Goal: Use online tool/utility: Utilize a website feature to perform a specific function

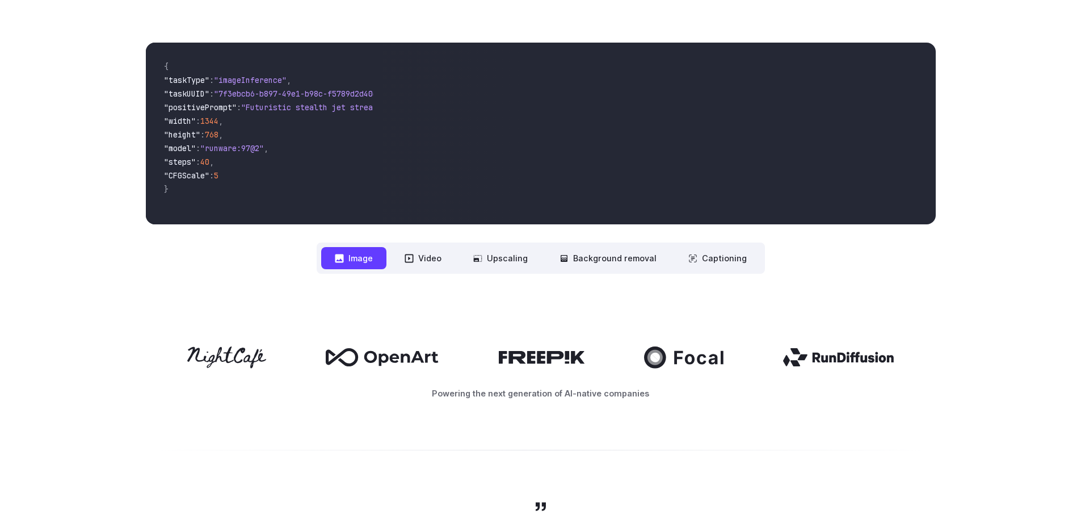
scroll to position [114, 0]
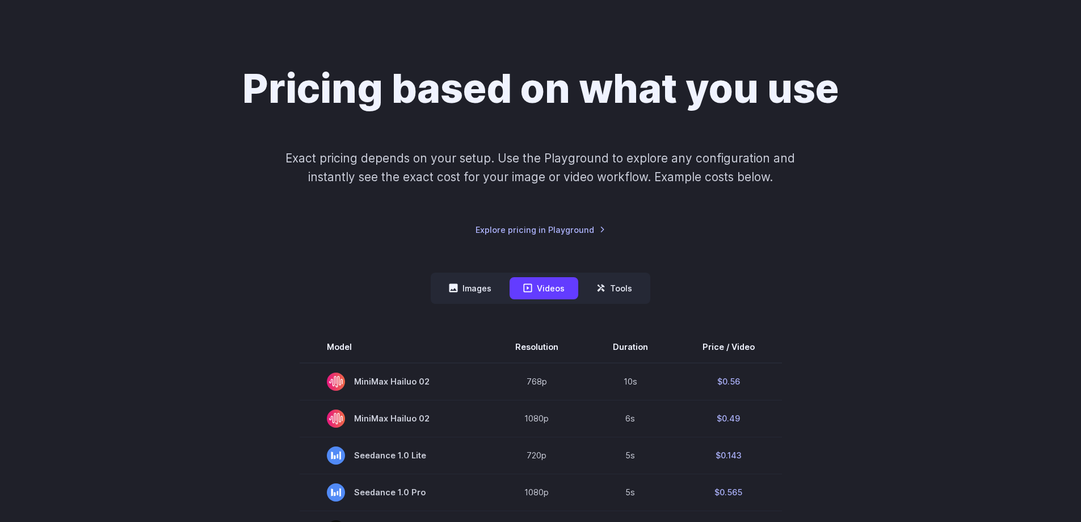
scroll to position [170, 0]
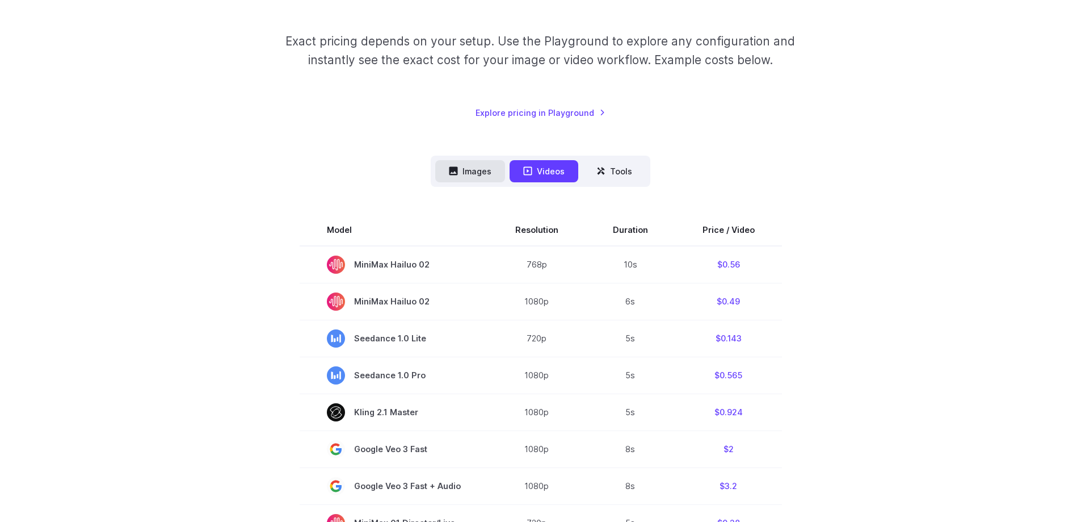
click at [473, 170] on button "Images" at bounding box center [470, 171] width 70 height 22
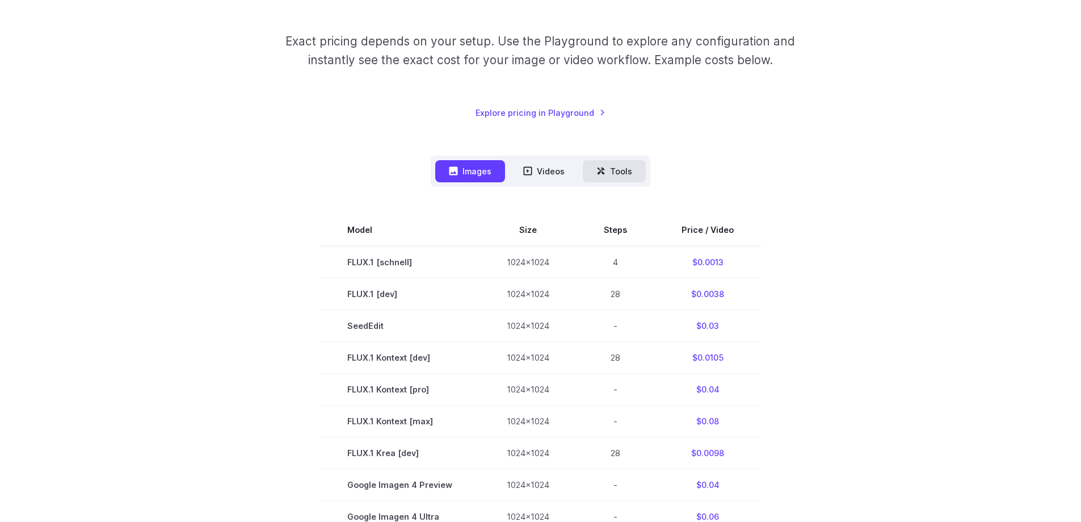
click at [628, 173] on button "Tools" at bounding box center [614, 171] width 63 height 22
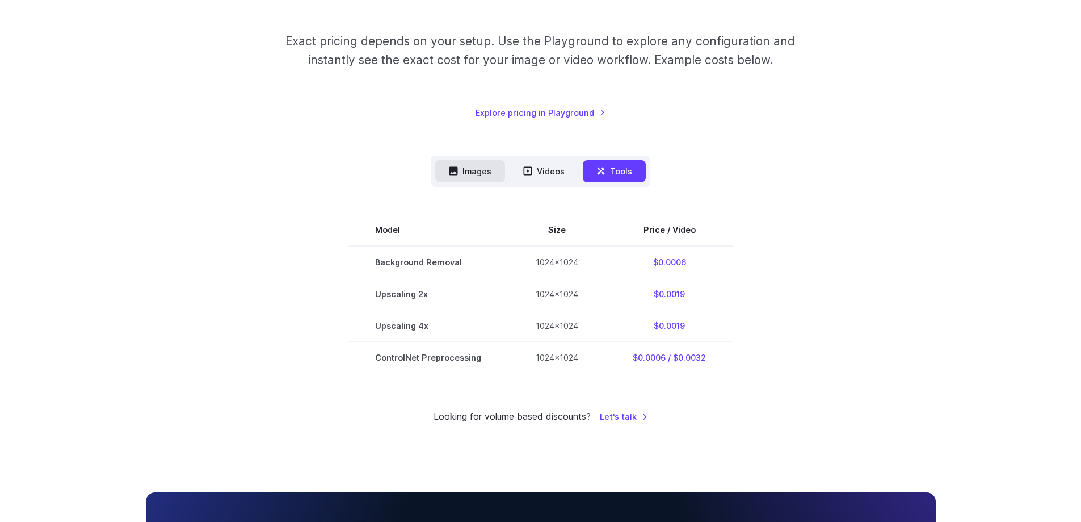
click at [472, 169] on button "Images" at bounding box center [470, 171] width 70 height 22
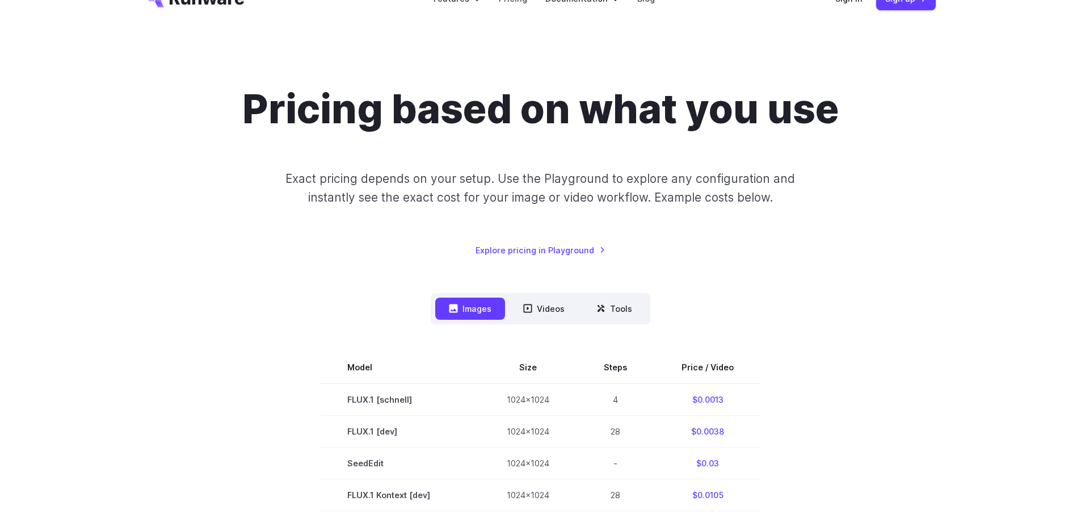
scroll to position [0, 0]
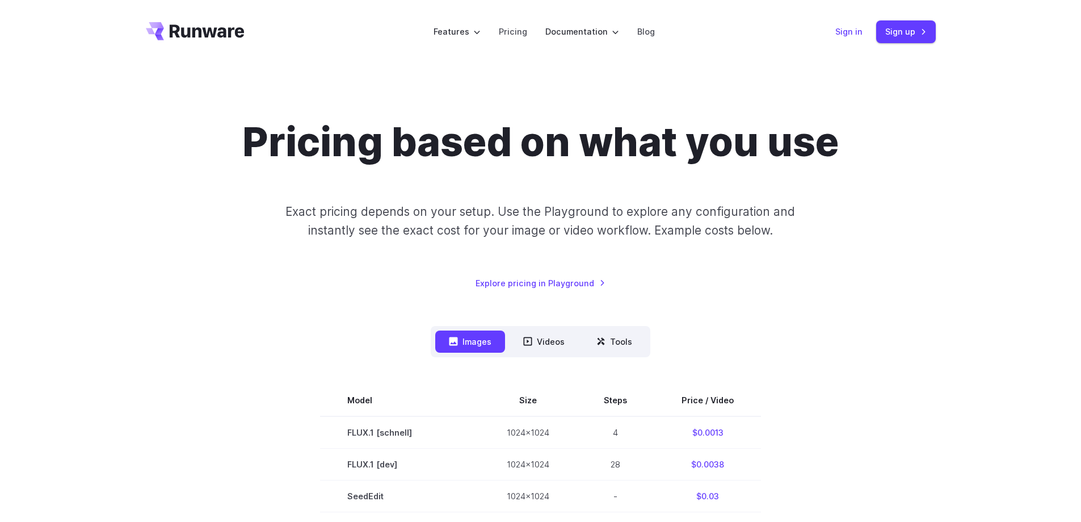
click at [857, 25] on link "Sign in" at bounding box center [849, 31] width 27 height 13
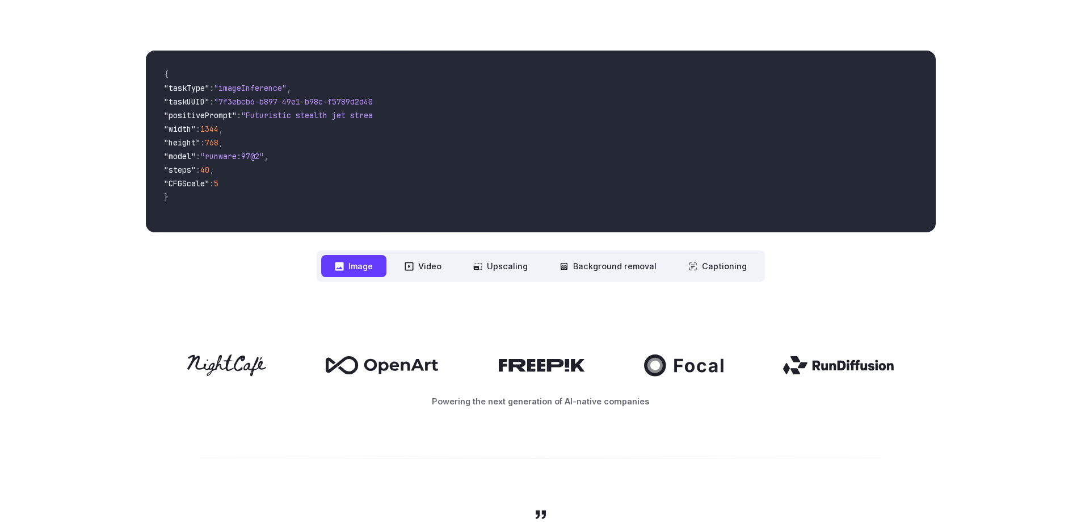
scroll to position [114, 0]
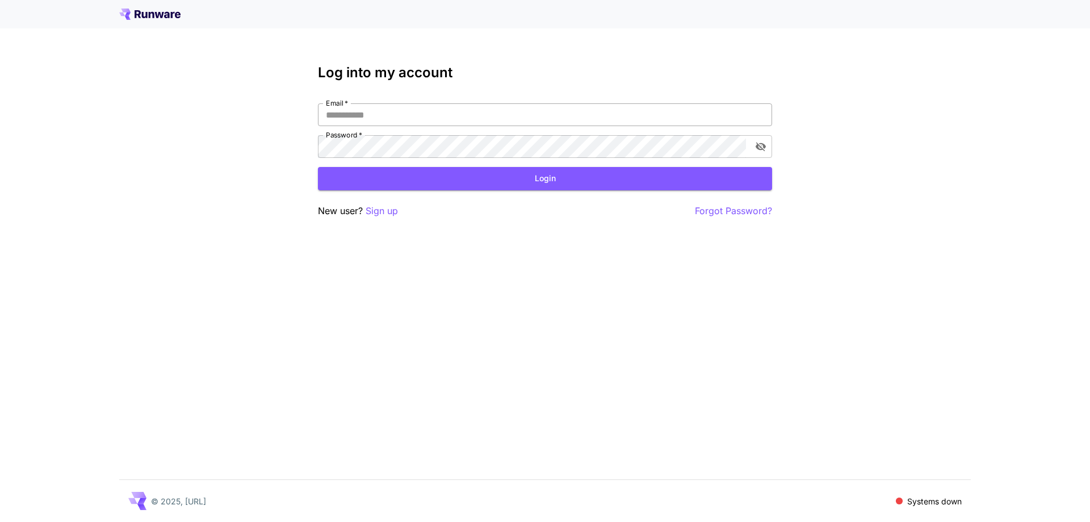
click at [358, 115] on input "Email   *" at bounding box center [545, 114] width 454 height 23
type input "**********"
drag, startPoint x: 444, startPoint y: 114, endPoint x: 173, endPoint y: 111, distance: 271.3
click at [175, 111] on div "**********" at bounding box center [545, 261] width 1090 height 522
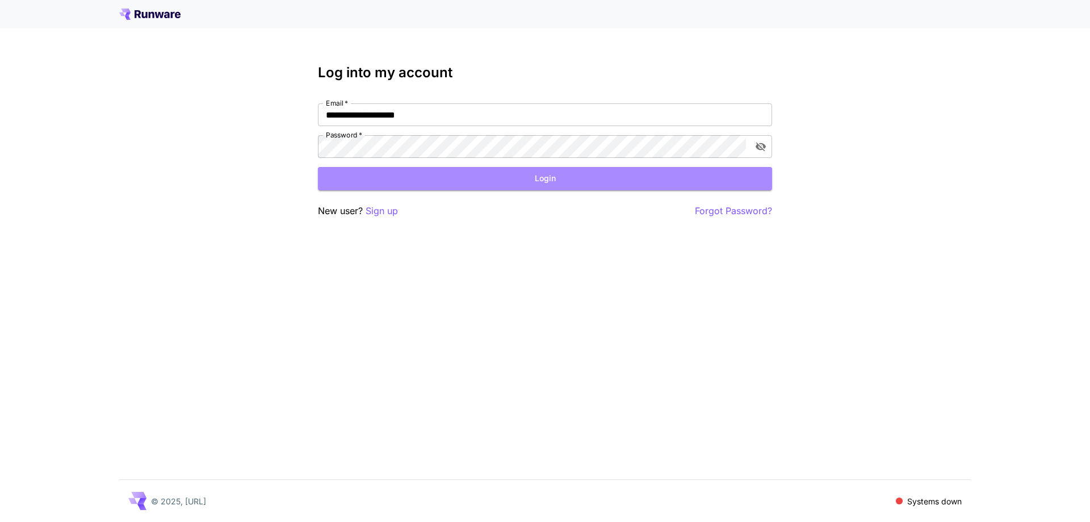
click at [472, 188] on button "Login" at bounding box center [545, 178] width 454 height 23
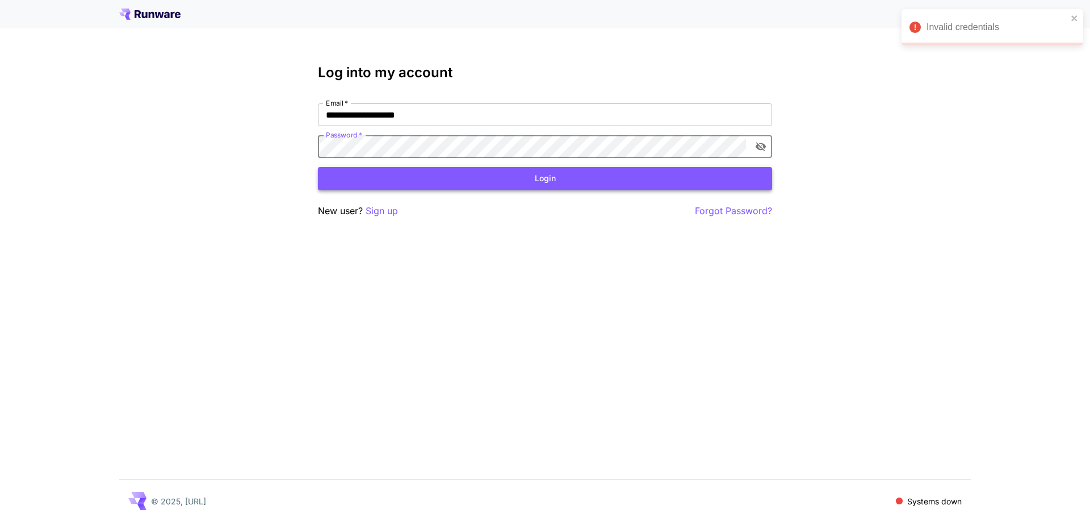
click at [483, 179] on button "Login" at bounding box center [545, 178] width 454 height 23
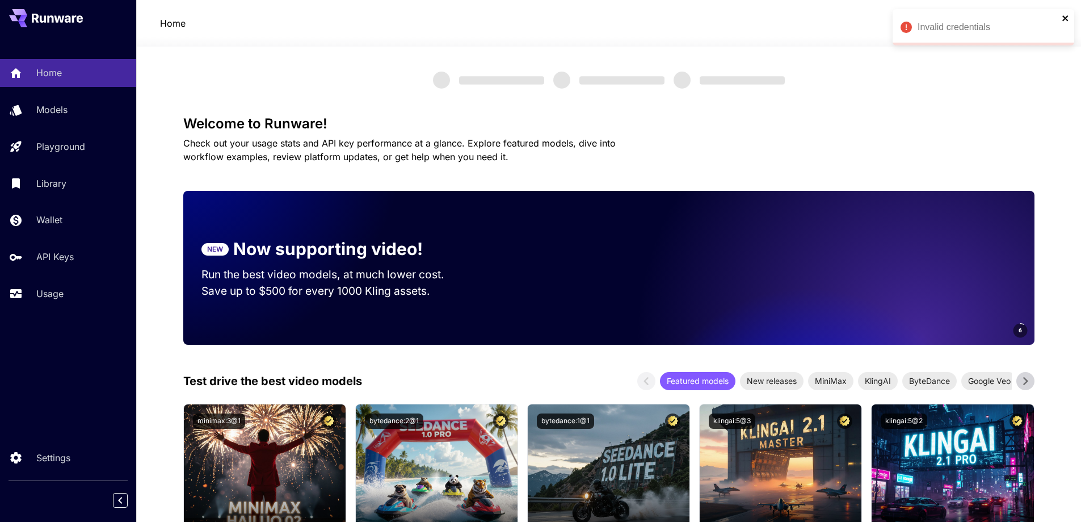
click at [1067, 19] on icon "close" at bounding box center [1066, 18] width 6 height 6
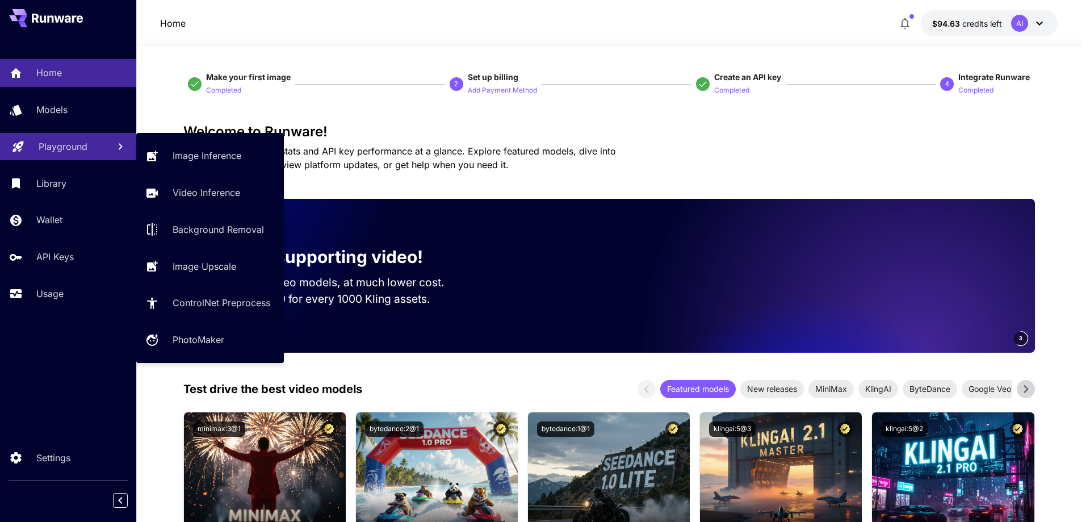
click at [67, 140] on p "Playground" at bounding box center [63, 147] width 49 height 14
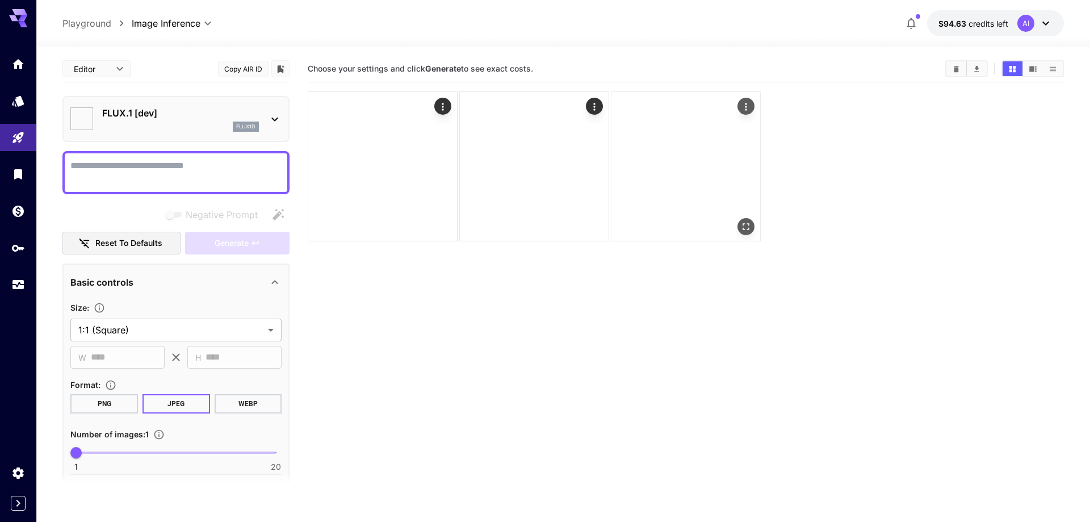
type input "**********"
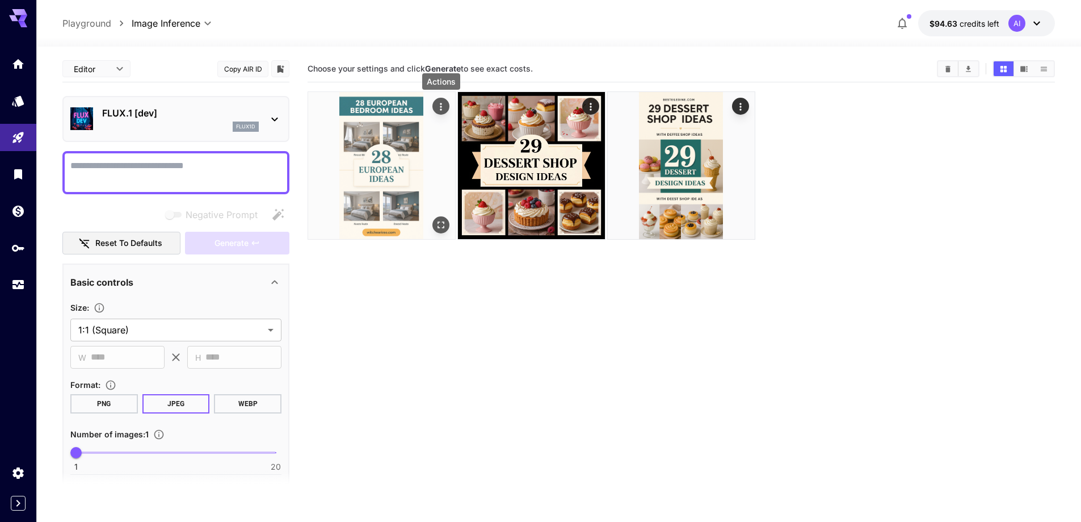
click at [443, 106] on icon "Actions" at bounding box center [440, 106] width 11 height 11
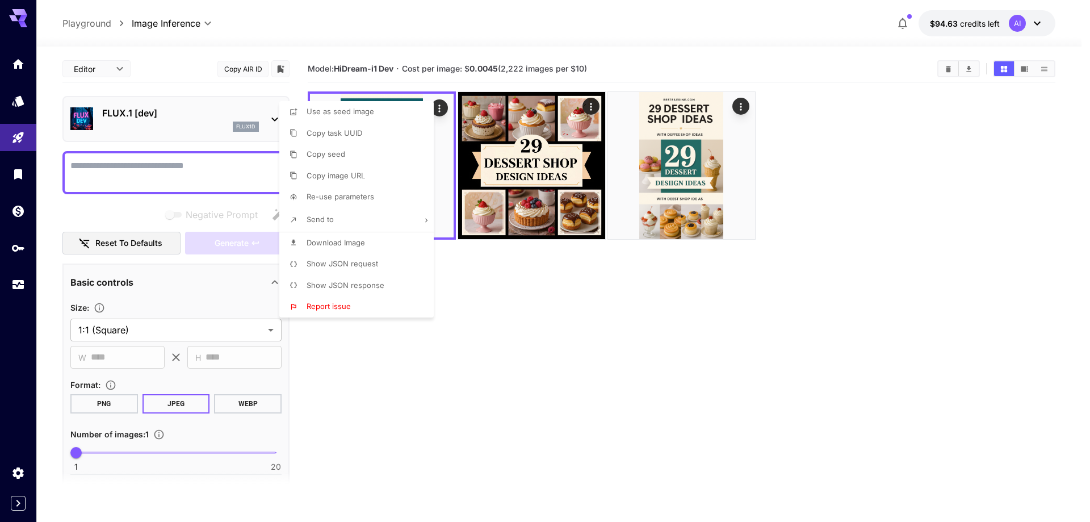
click at [550, 350] on div at bounding box center [545, 261] width 1090 height 522
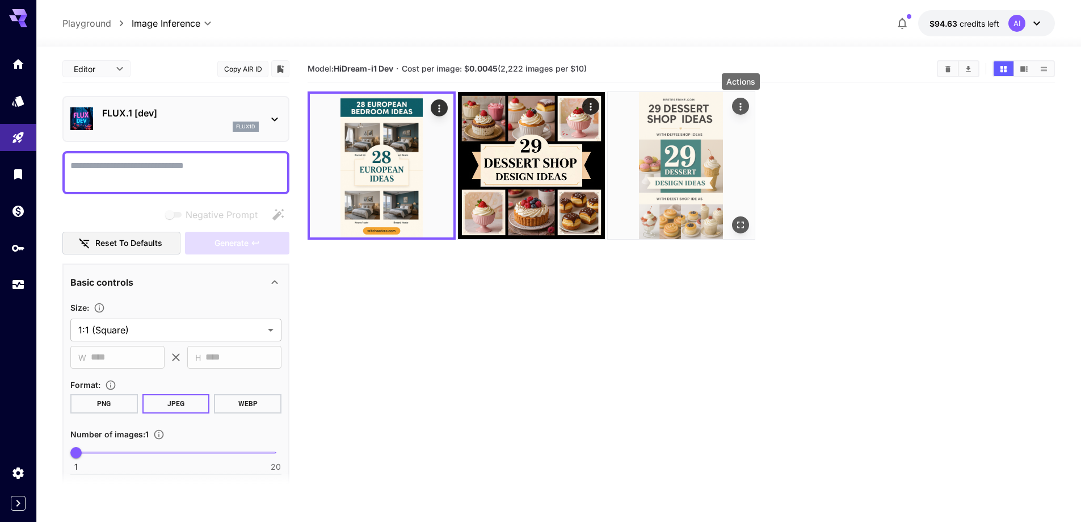
click at [745, 104] on icon "Actions" at bounding box center [740, 106] width 11 height 11
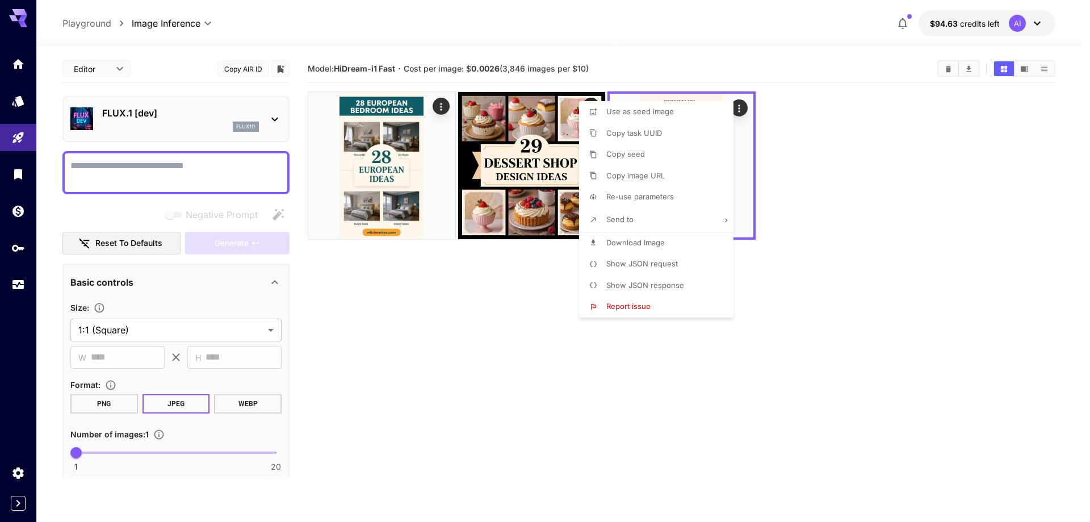
click at [949, 70] on div at bounding box center [545, 261] width 1090 height 522
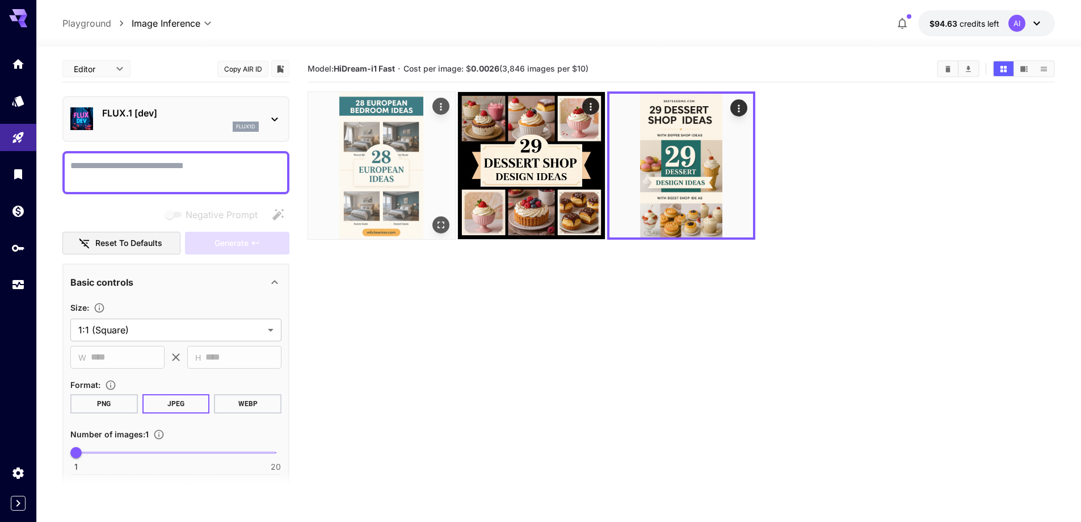
click at [318, 106] on img at bounding box center [381, 165] width 147 height 147
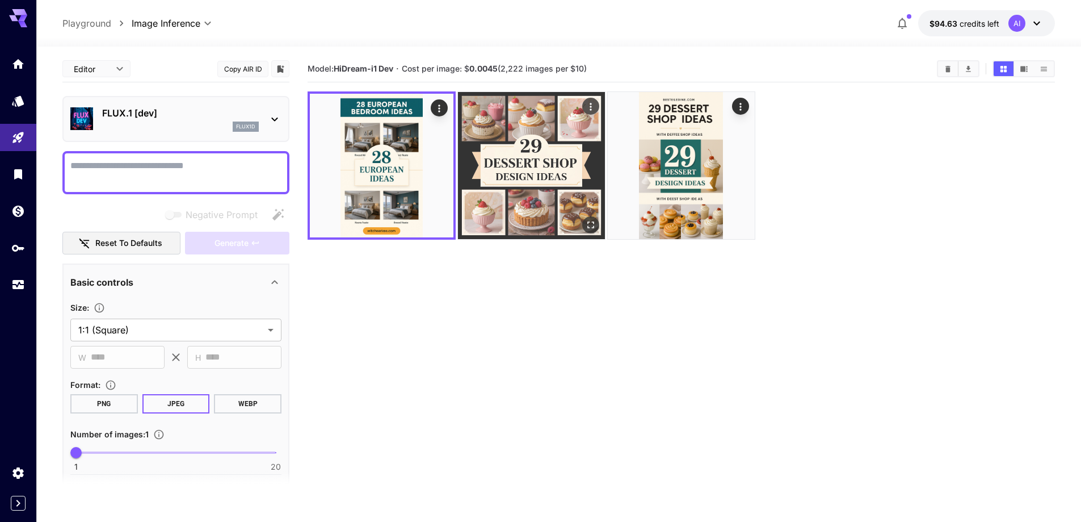
click at [514, 165] on img at bounding box center [531, 165] width 147 height 147
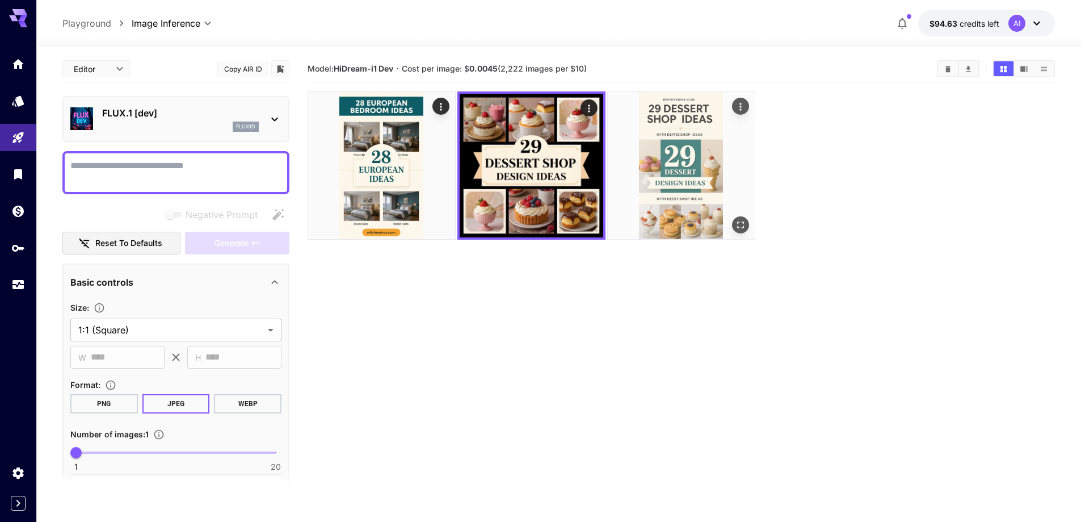
click at [660, 170] on img at bounding box center [681, 165] width 147 height 147
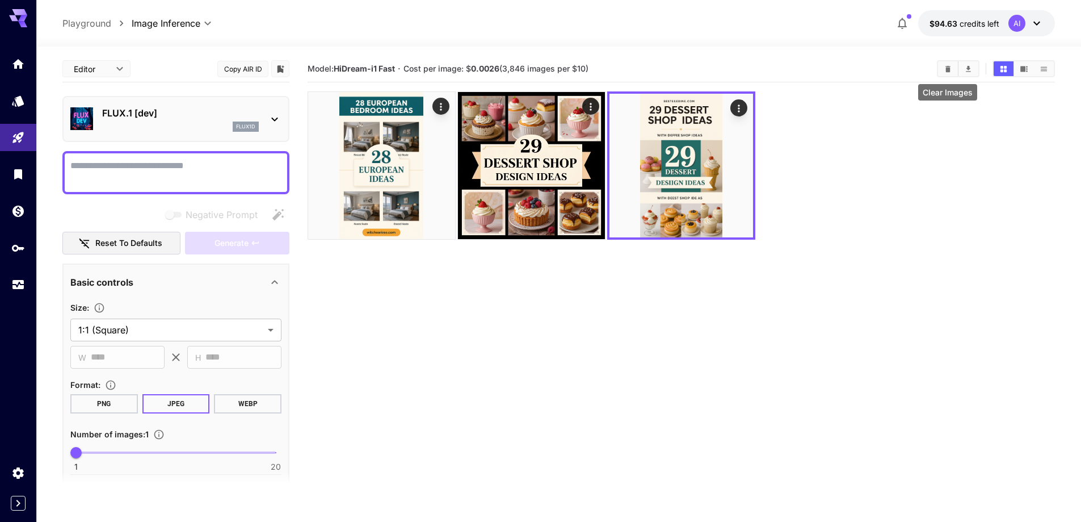
click at [946, 72] on icon "Clear Images" at bounding box center [948, 69] width 9 height 9
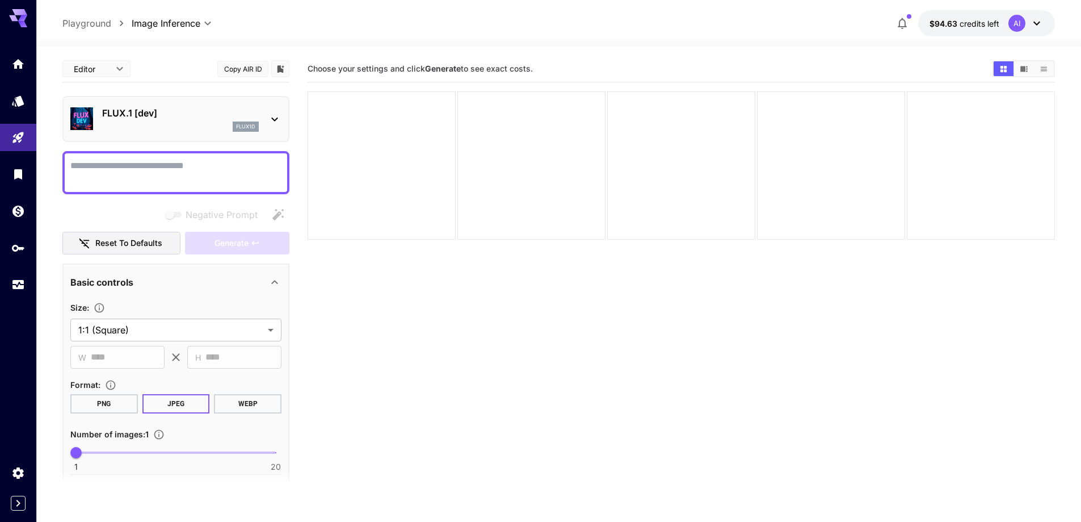
drag, startPoint x: 696, startPoint y: 310, endPoint x: 670, endPoint y: 283, distance: 37.3
click at [694, 310] on section "Choose your settings and click Generate to see exact costs." at bounding box center [682, 317] width 748 height 522
click at [545, 364] on section "Choose your settings and click Generate to see exact costs." at bounding box center [682, 317] width 748 height 522
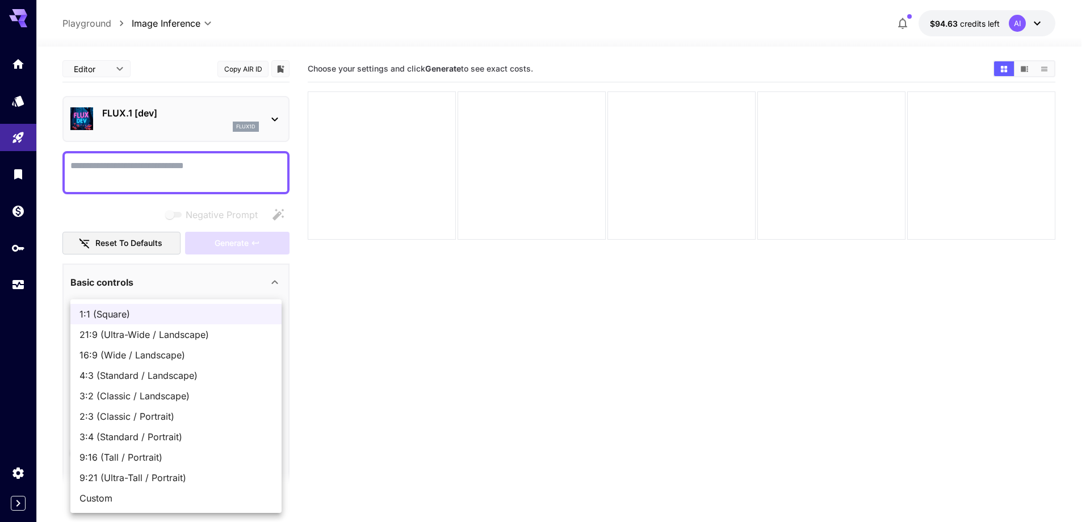
click at [215, 335] on body "**********" at bounding box center [545, 305] width 1090 height 611
click at [165, 455] on span "9:16 (Tall / Portrait)" at bounding box center [175, 457] width 193 height 14
type input "**********"
type input "***"
type input "****"
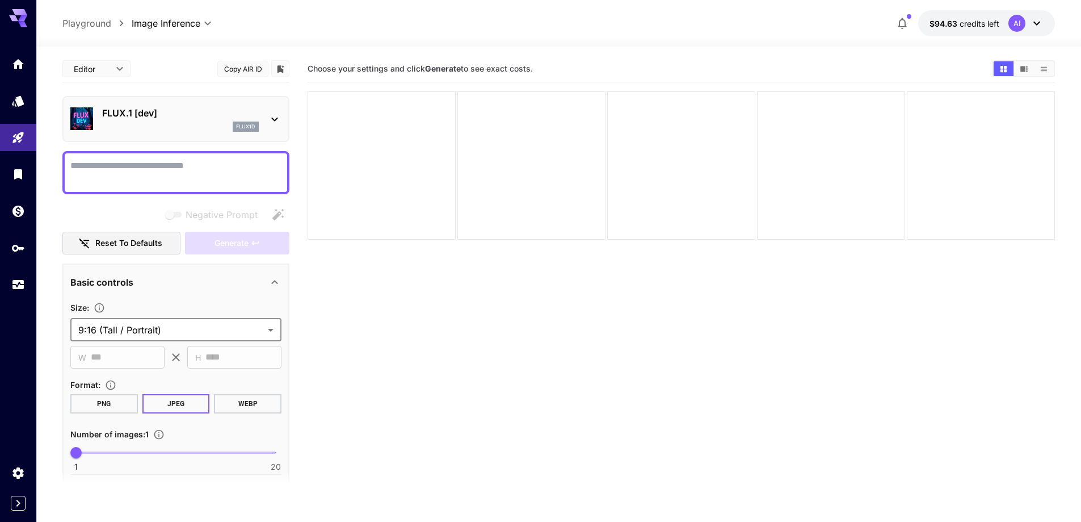
click at [186, 402] on button "JPEG" at bounding box center [176, 403] width 68 height 19
click at [147, 174] on textarea "Negative Prompt" at bounding box center [175, 172] width 211 height 27
click at [257, 125] on div "flux1d" at bounding box center [246, 126] width 26 height 10
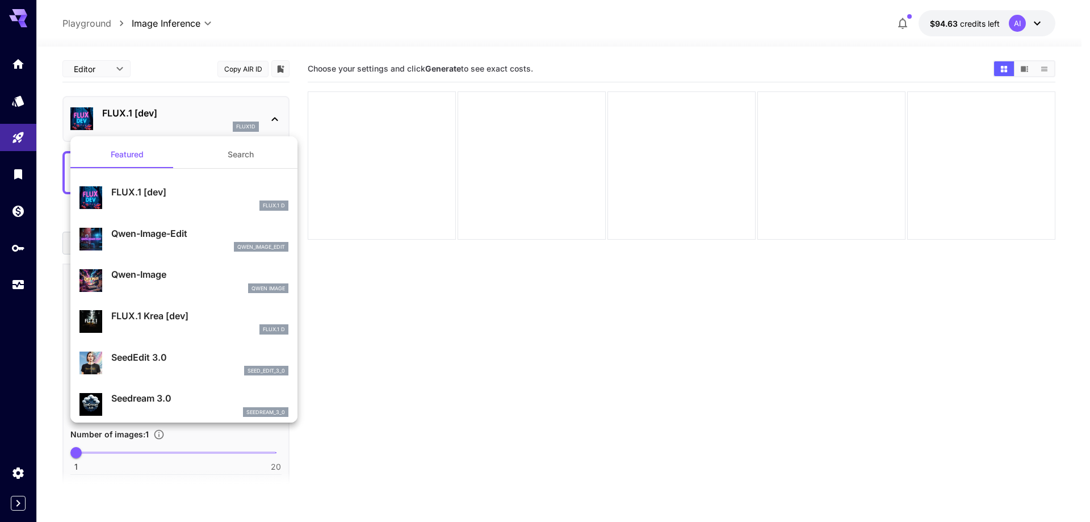
drag, startPoint x: 486, startPoint y: 307, endPoint x: 394, endPoint y: 279, distance: 96.6
click at [486, 307] on div at bounding box center [545, 261] width 1090 height 522
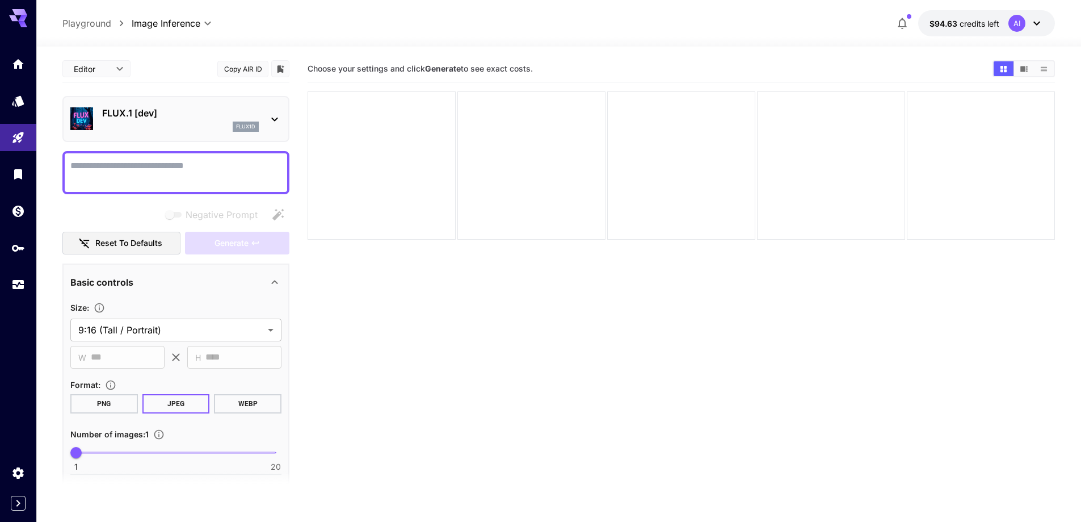
click at [82, 160] on textarea "Negative Prompt" at bounding box center [175, 172] width 211 height 27
paste textarea "**********"
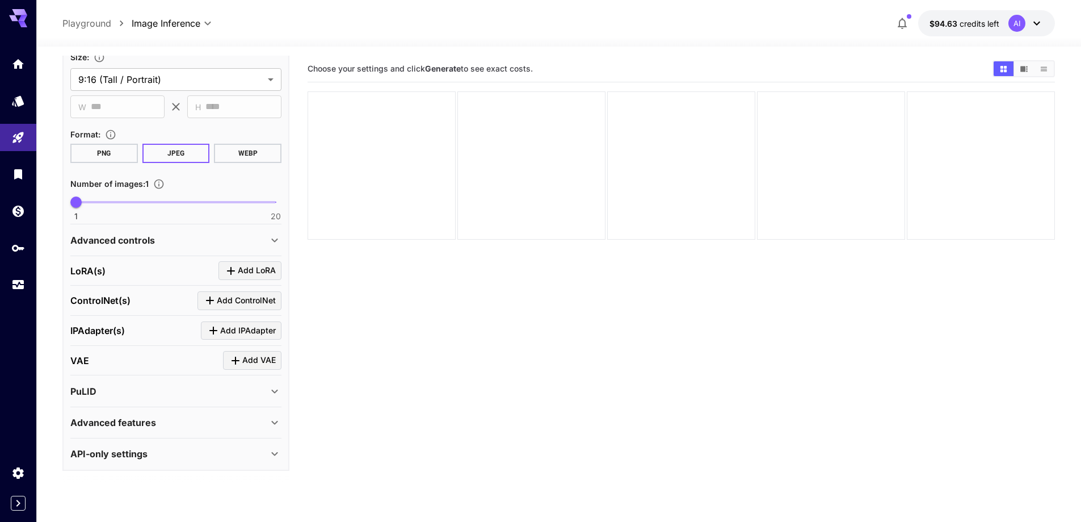
scroll to position [545, 0]
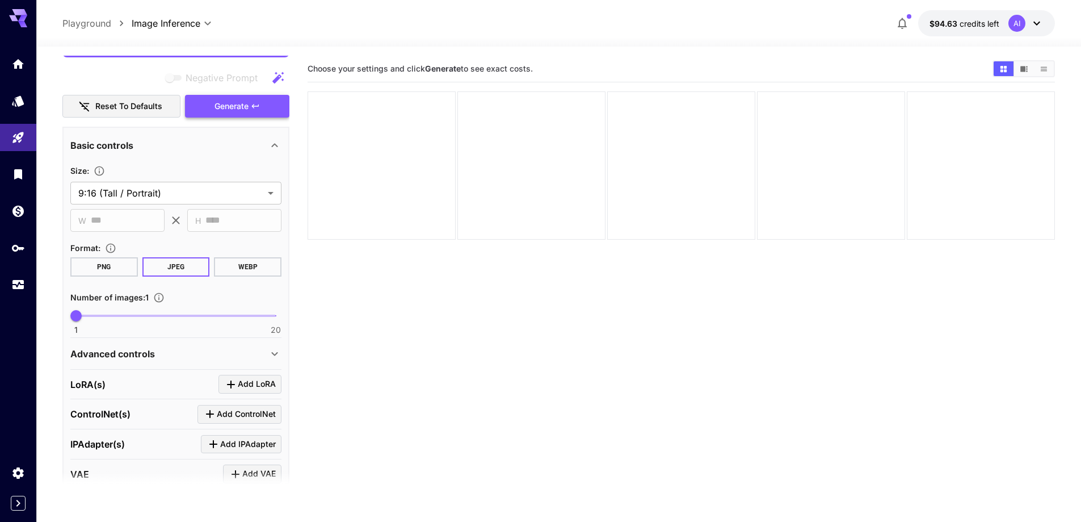
type textarea "**********"
click at [242, 104] on span "Generate" at bounding box center [232, 106] width 34 height 14
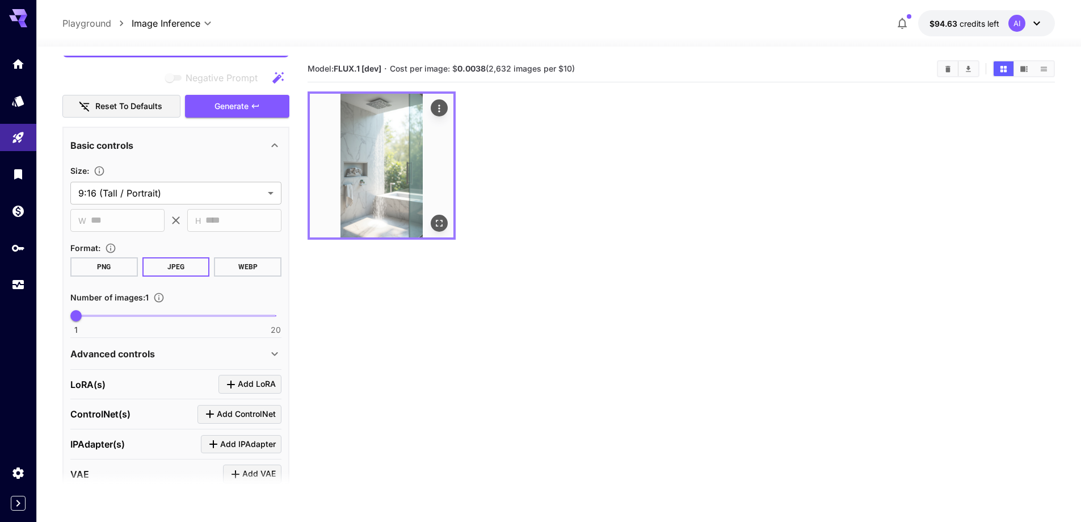
click at [370, 198] on img at bounding box center [382, 166] width 144 height 144
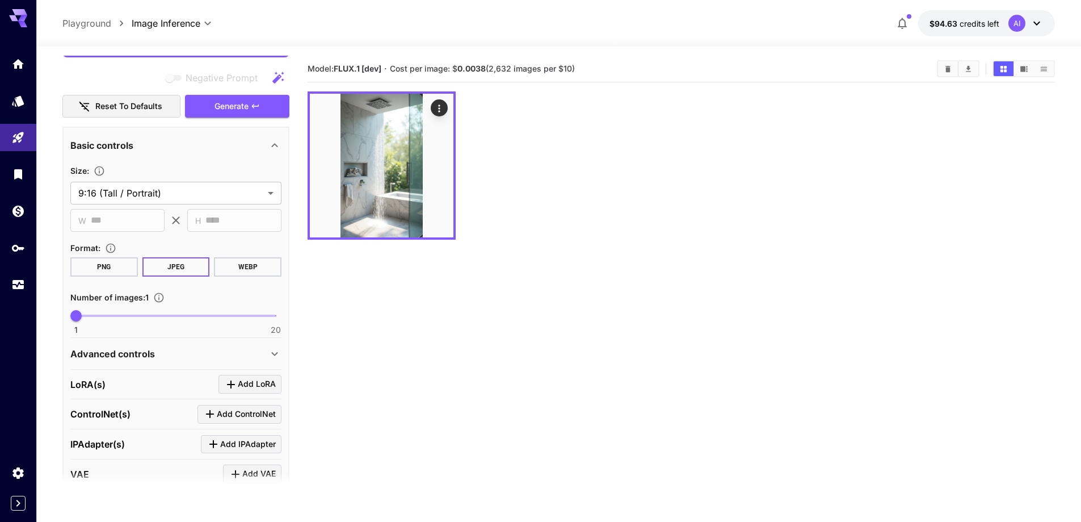
click at [464, 338] on section "Model: FLUX.1 [dev] · Cost per image: $ 0.0038 (2,632 images per $10)" at bounding box center [682, 317] width 748 height 522
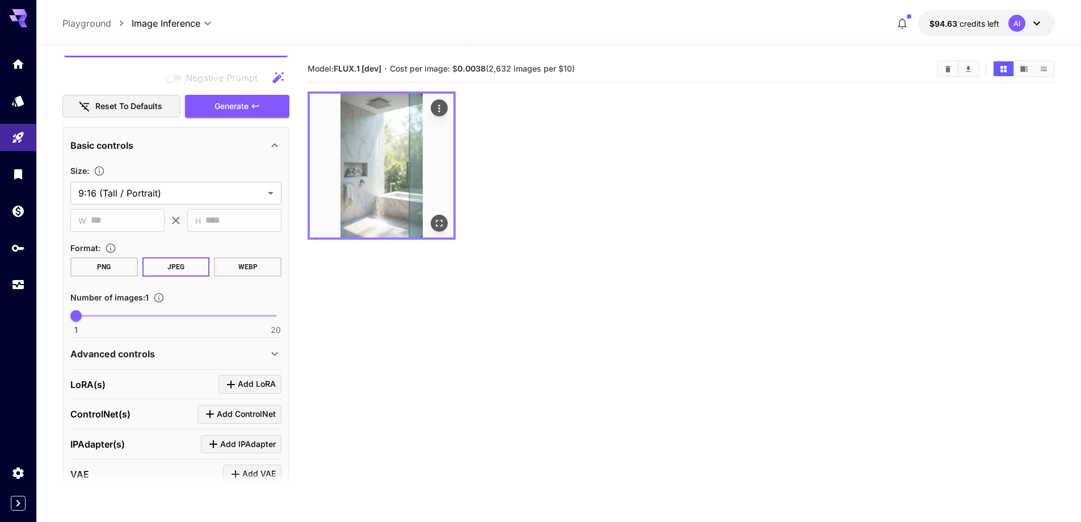
click at [406, 194] on img at bounding box center [382, 166] width 144 height 144
click at [439, 226] on icon "Open in fullscreen" at bounding box center [439, 222] width 11 height 11
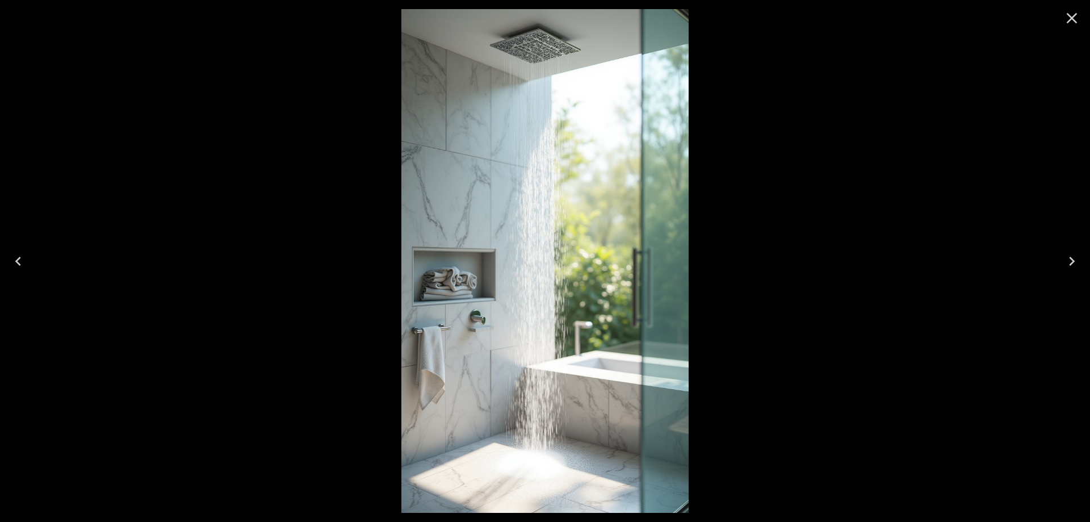
click at [1068, 22] on icon "Close" at bounding box center [1072, 18] width 11 height 11
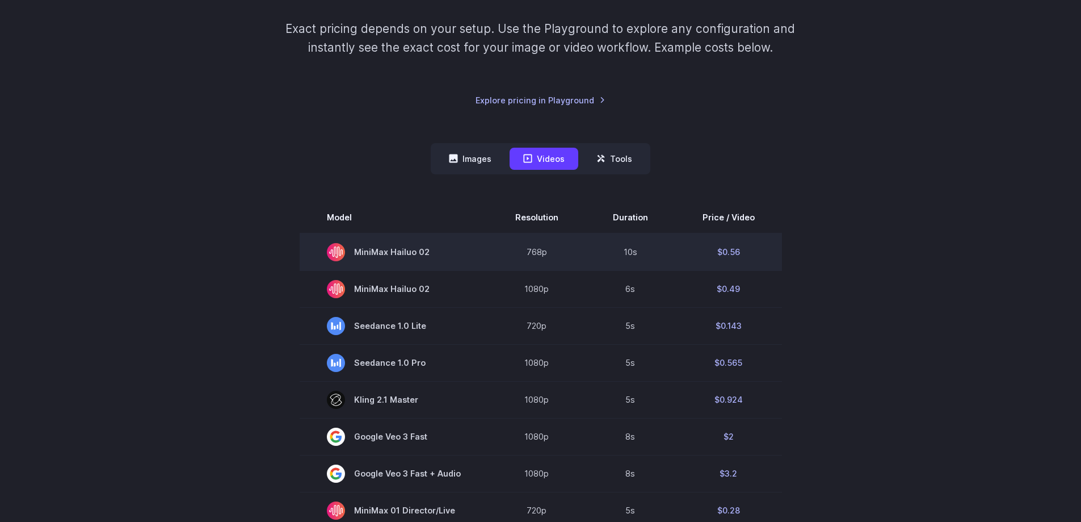
scroll to position [227, 0]
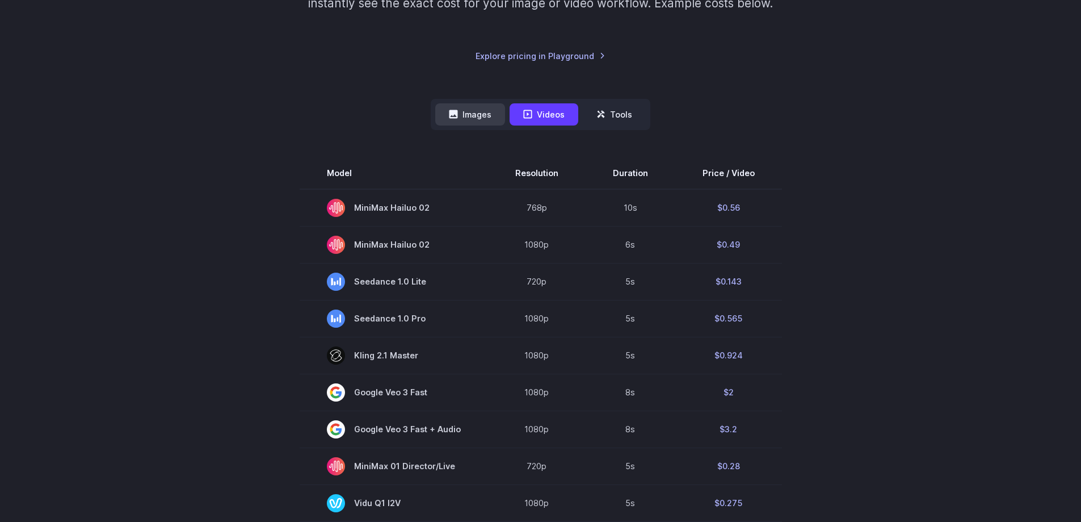
click at [471, 114] on button "Images" at bounding box center [470, 114] width 70 height 22
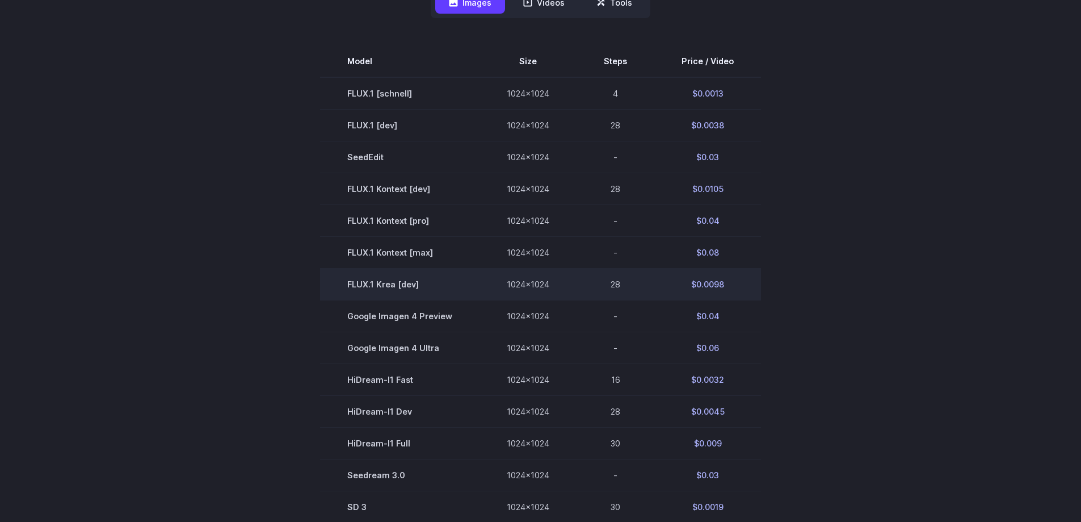
scroll to position [341, 0]
drag, startPoint x: 737, startPoint y: 279, endPoint x: 693, endPoint y: 284, distance: 44.5
click at [693, 284] on td "$0.0098" at bounding box center [707, 283] width 107 height 32
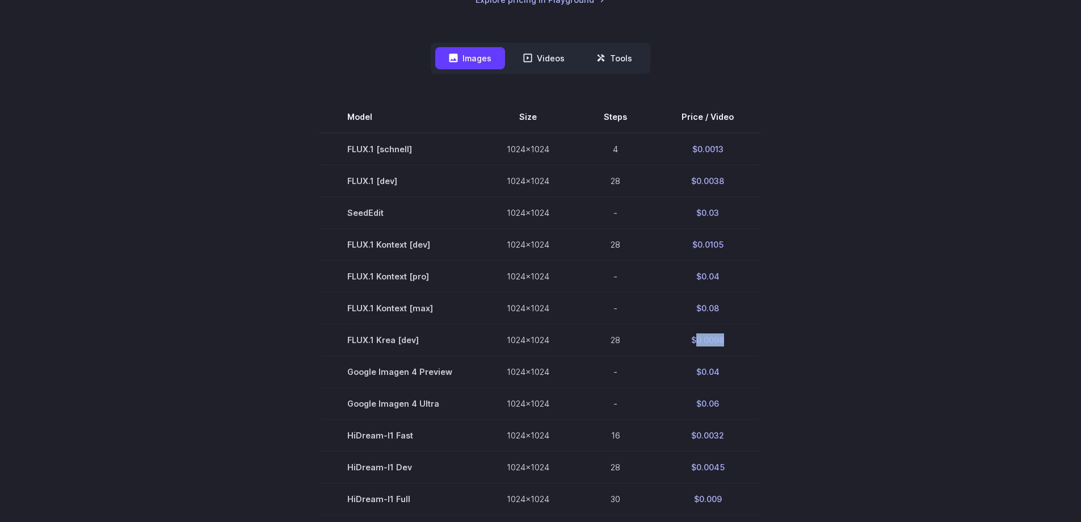
scroll to position [284, 0]
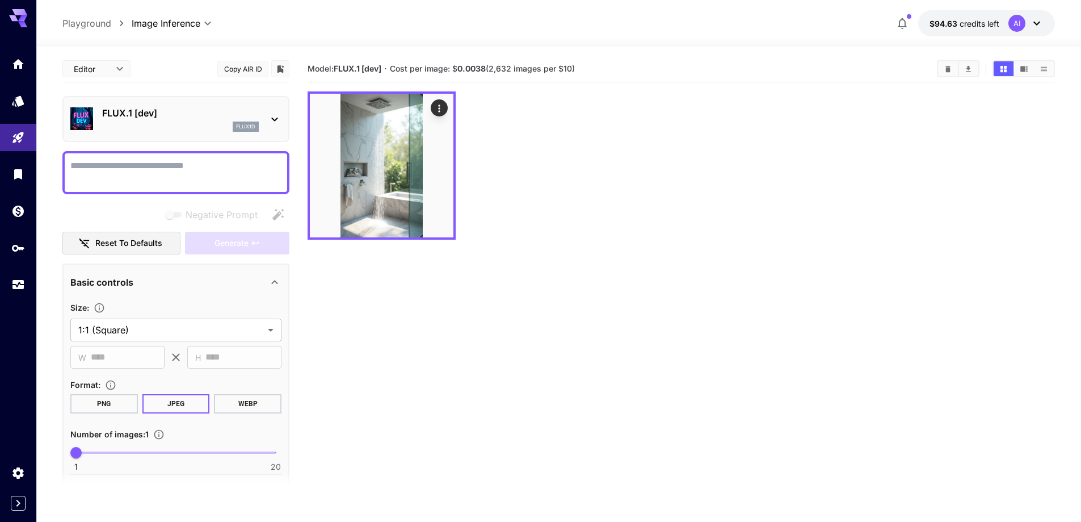
click at [127, 170] on textarea "Negative Prompt" at bounding box center [175, 172] width 211 height 27
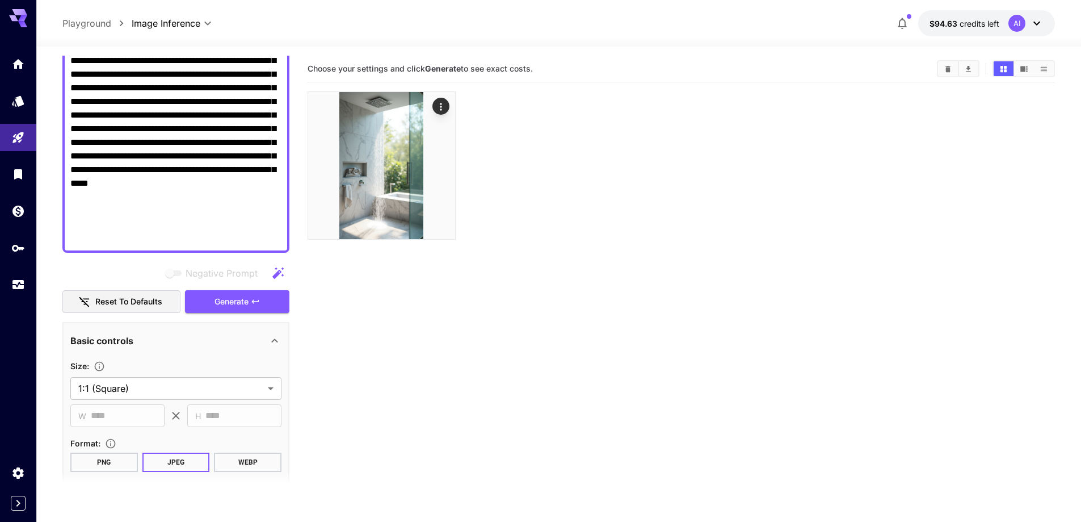
scroll to position [296, 0]
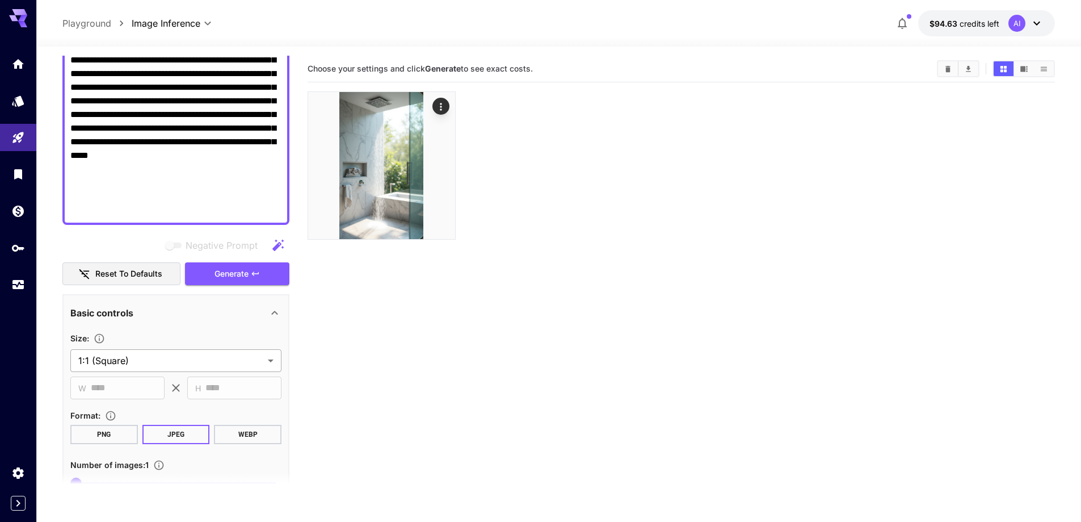
type textarea "**********"
click at [139, 364] on body "**********" at bounding box center [540, 305] width 1081 height 611
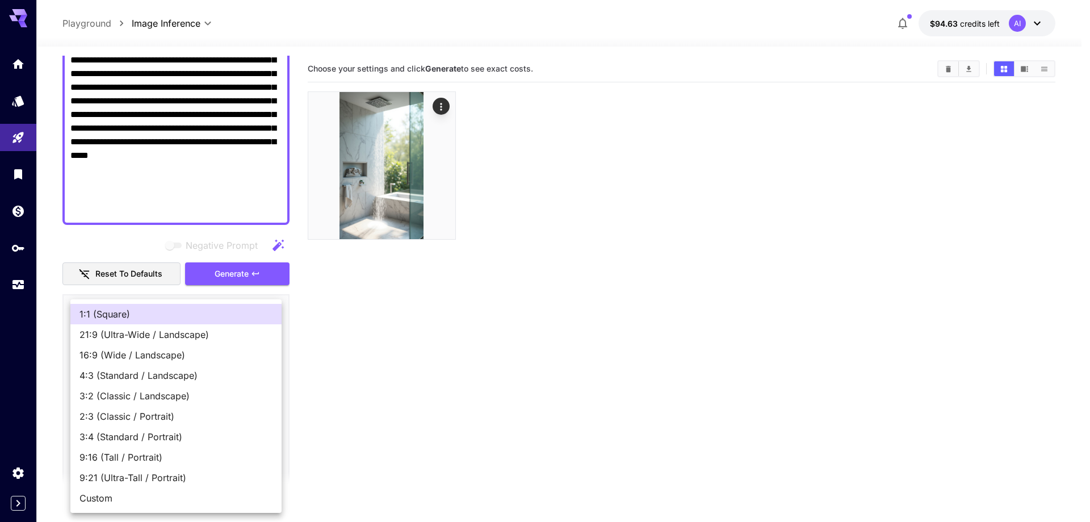
click at [123, 459] on span "9:16 (Tall / Portrait)" at bounding box center [175, 457] width 193 height 14
type input "**********"
type input "***"
type input "****"
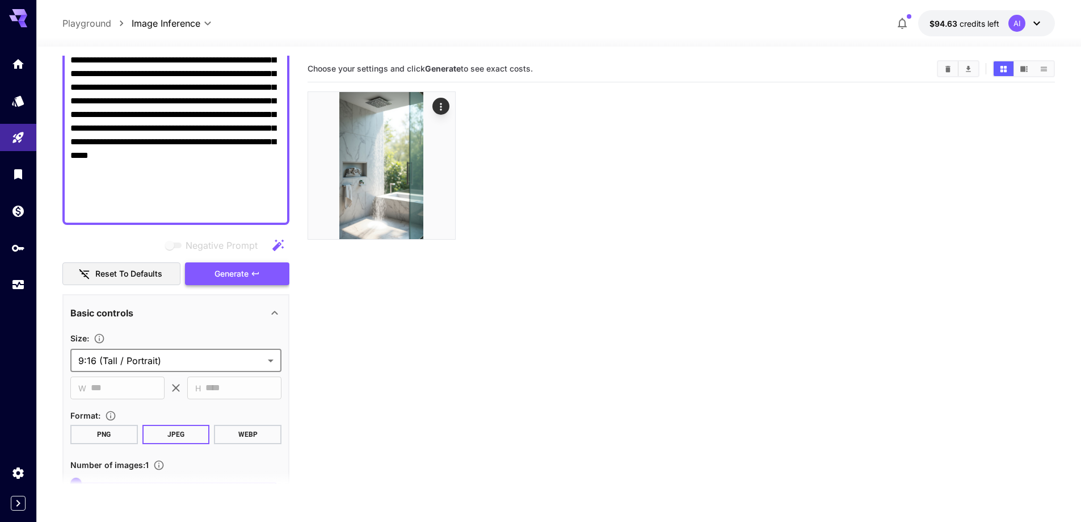
click at [238, 270] on span "Generate" at bounding box center [232, 274] width 34 height 14
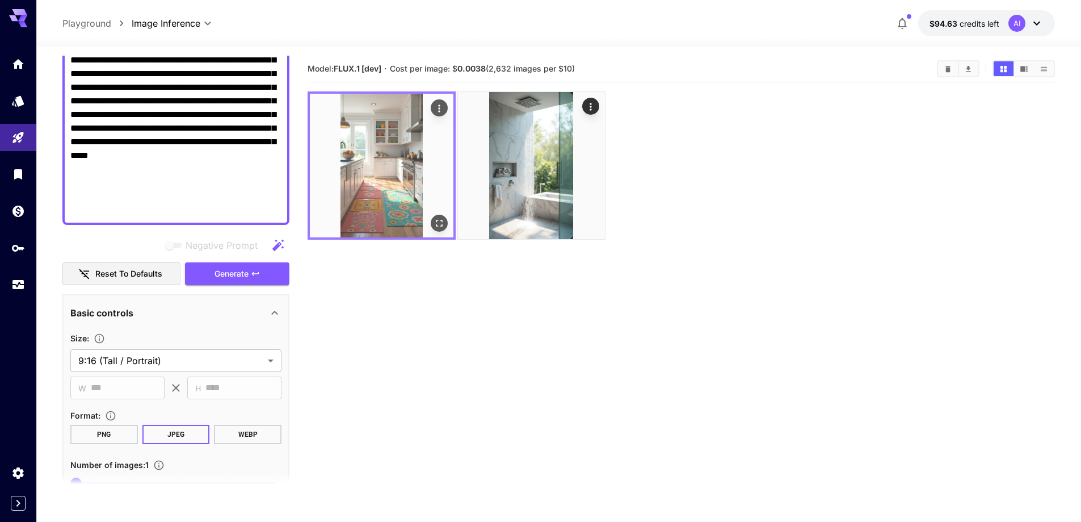
click at [385, 201] on img at bounding box center [382, 166] width 144 height 144
click at [443, 106] on icon "Actions" at bounding box center [439, 108] width 11 height 11
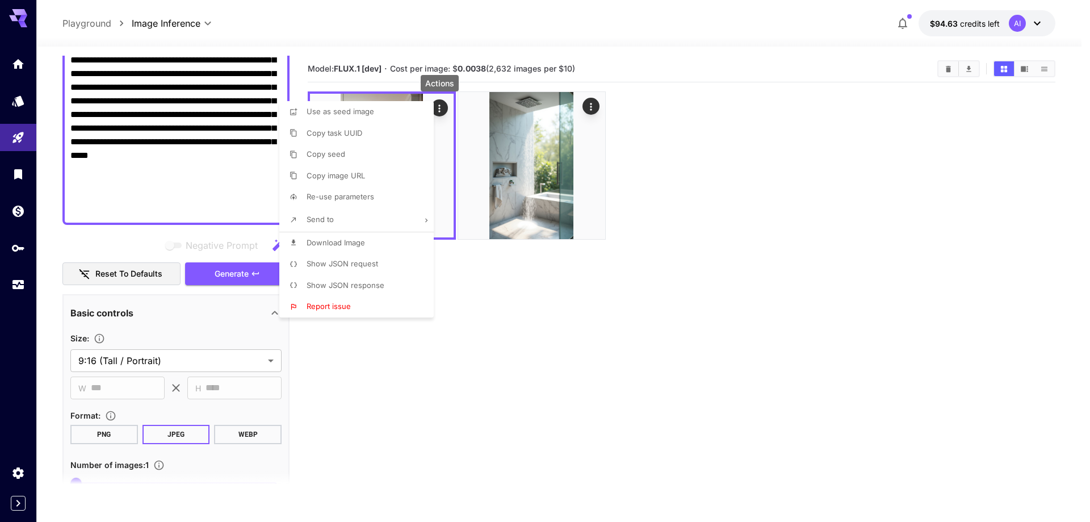
click at [369, 177] on li "Copy image URL" at bounding box center [359, 176] width 161 height 22
click at [154, 153] on div at bounding box center [545, 261] width 1090 height 522
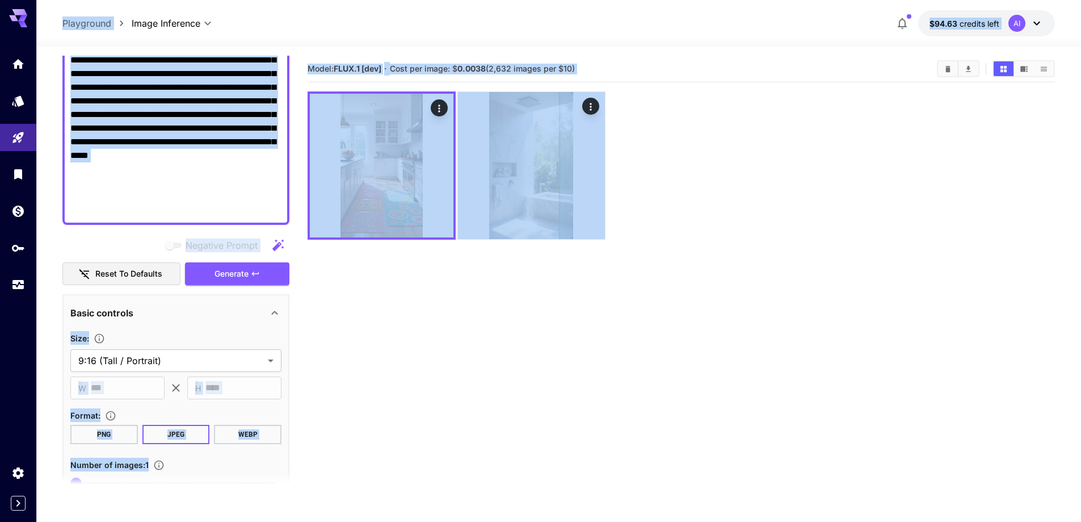
click at [158, 163] on textarea "Negative Prompt" at bounding box center [175, 40] width 211 height 354
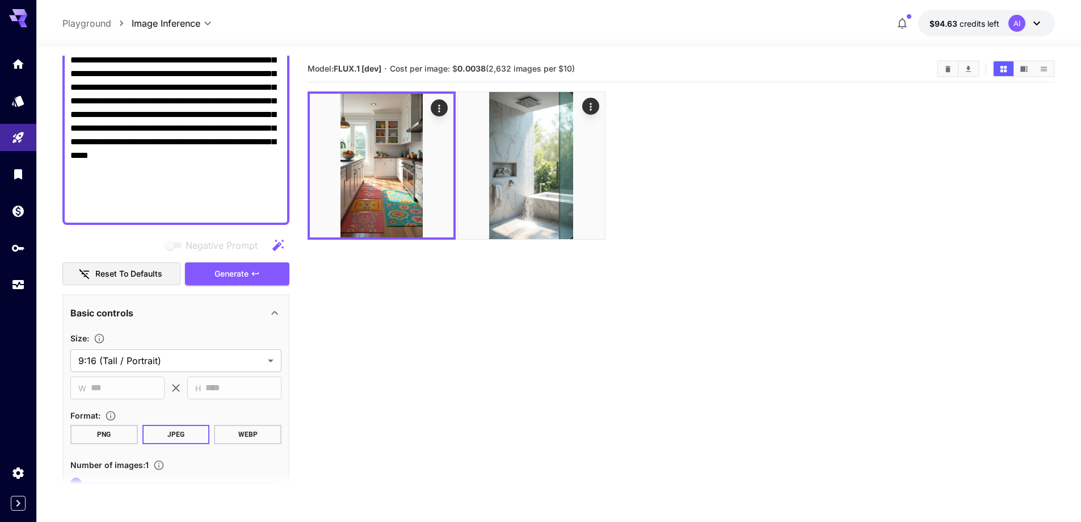
paste textarea "**********"
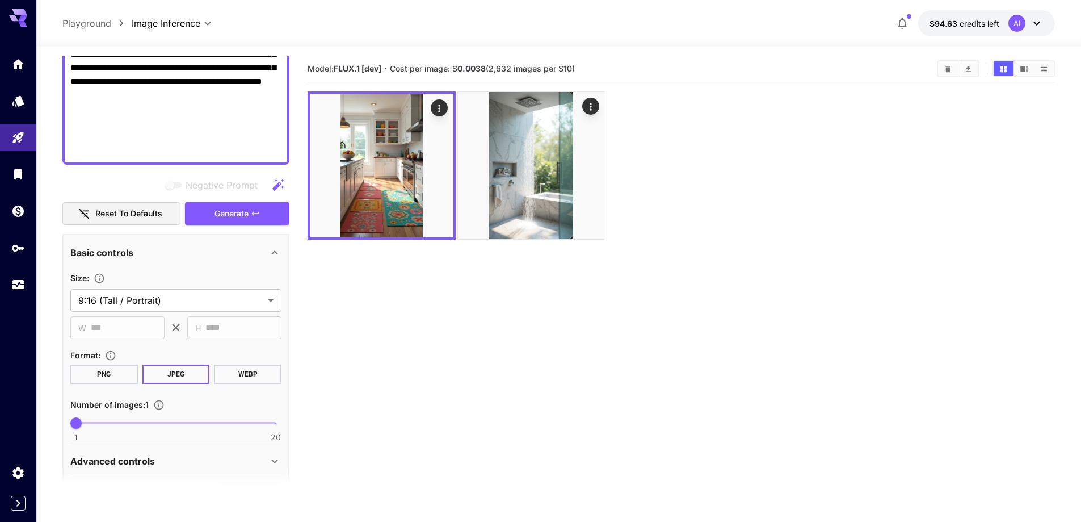
scroll to position [288, 0]
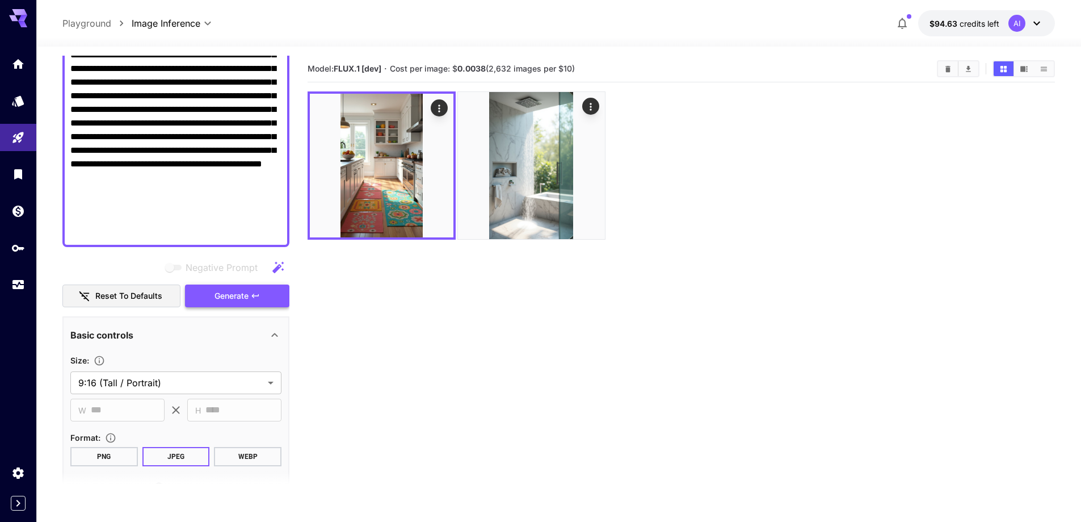
type textarea "**********"
click at [247, 295] on span "Generate" at bounding box center [232, 296] width 34 height 14
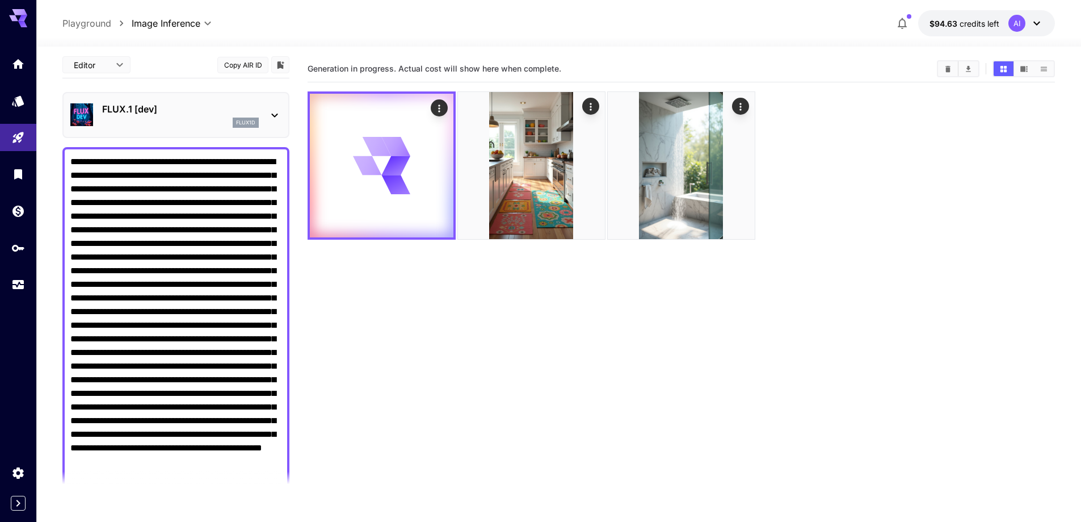
scroll to position [0, 0]
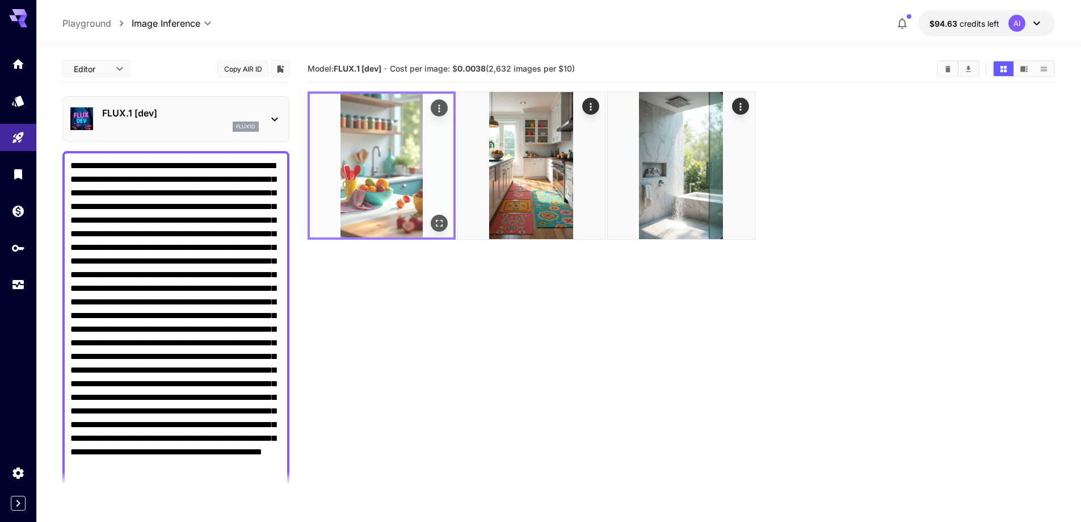
click at [391, 188] on img at bounding box center [382, 166] width 144 height 144
click at [435, 112] on icon "Actions" at bounding box center [439, 108] width 11 height 11
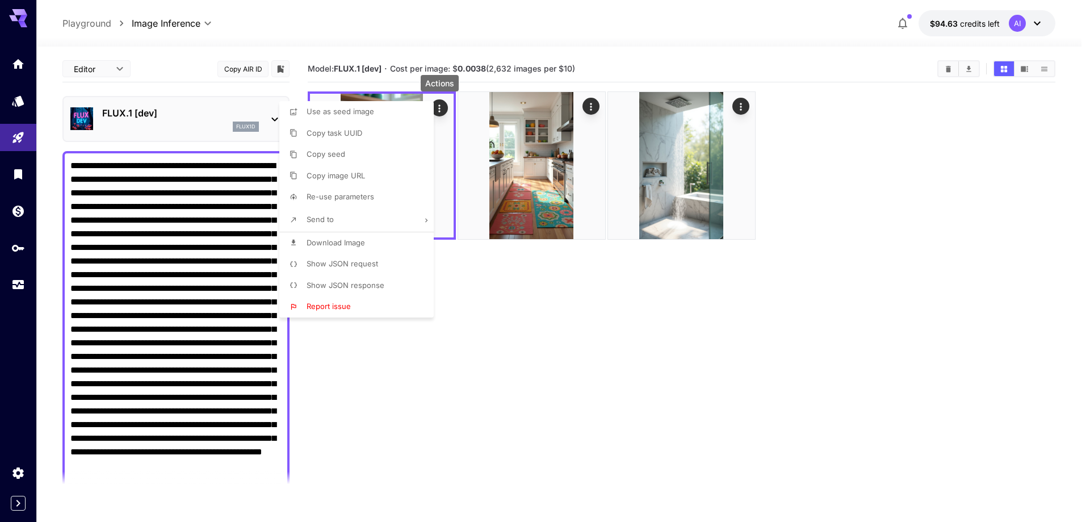
click at [339, 178] on span "Copy image URL" at bounding box center [336, 175] width 58 height 9
click at [107, 262] on div at bounding box center [545, 261] width 1090 height 522
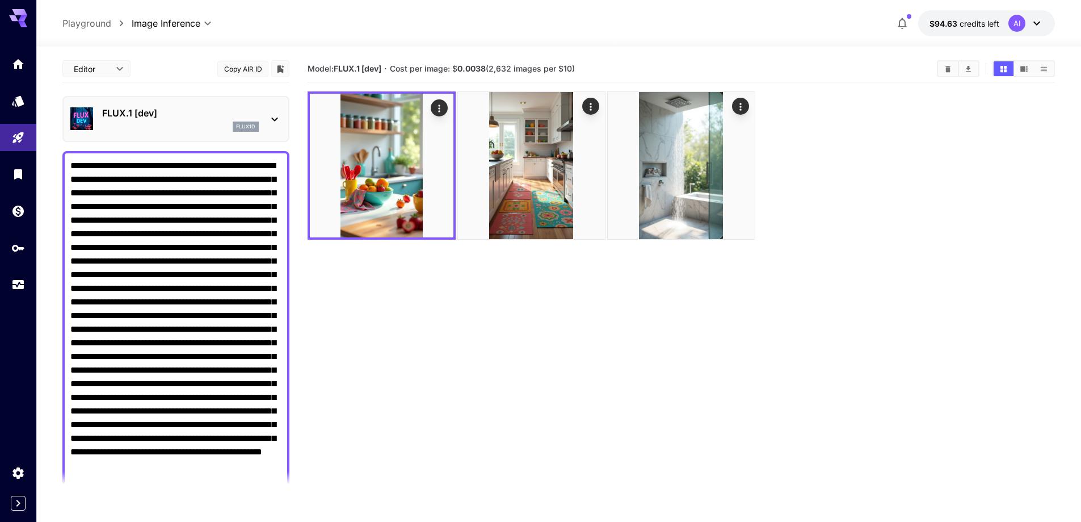
click at [123, 233] on textarea "Negative Prompt" at bounding box center [175, 343] width 211 height 368
paste textarea "**********"
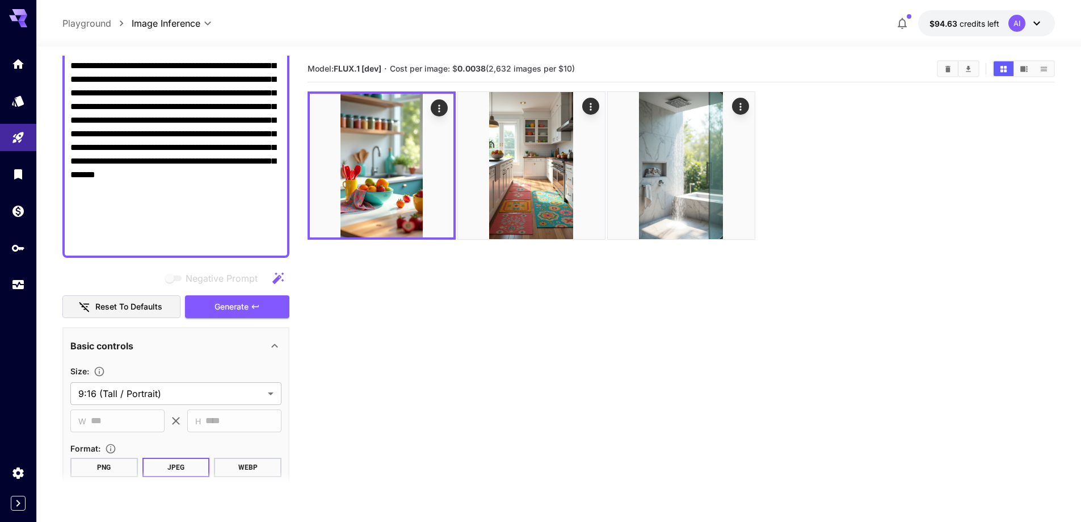
scroll to position [337, 0]
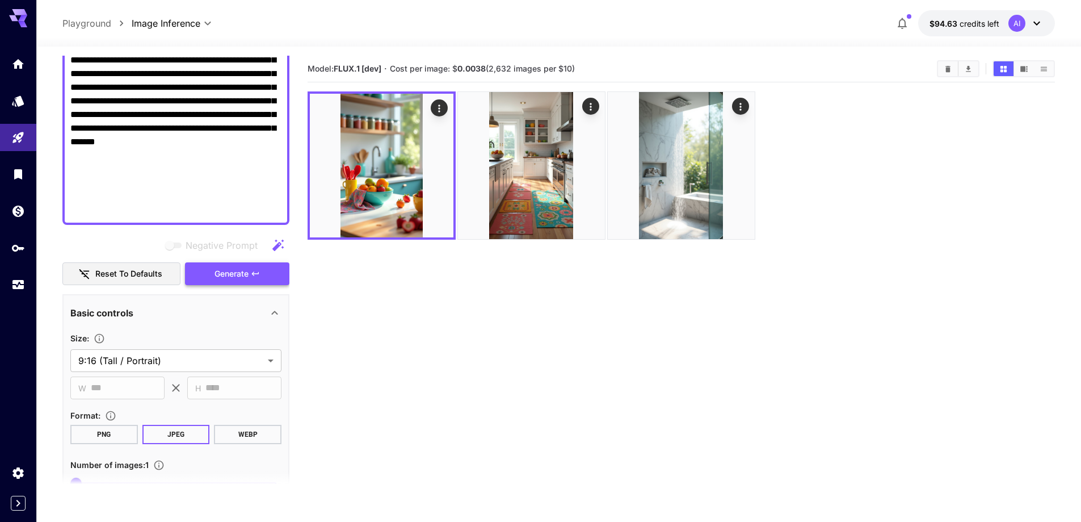
type textarea "**********"
click at [237, 273] on span "Generate" at bounding box center [232, 274] width 34 height 14
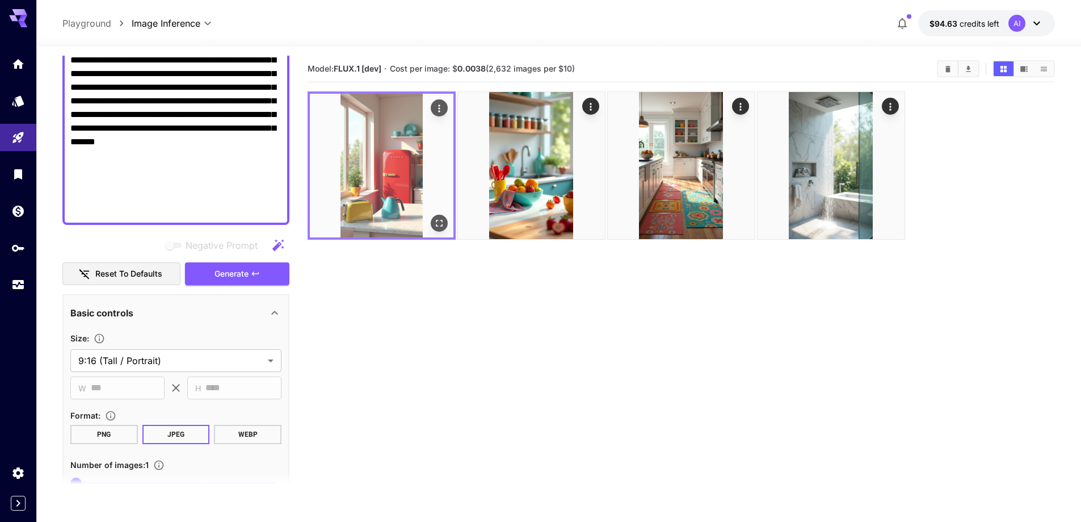
click at [396, 181] on img at bounding box center [382, 166] width 144 height 144
click at [442, 107] on icon "Actions" at bounding box center [439, 108] width 11 height 11
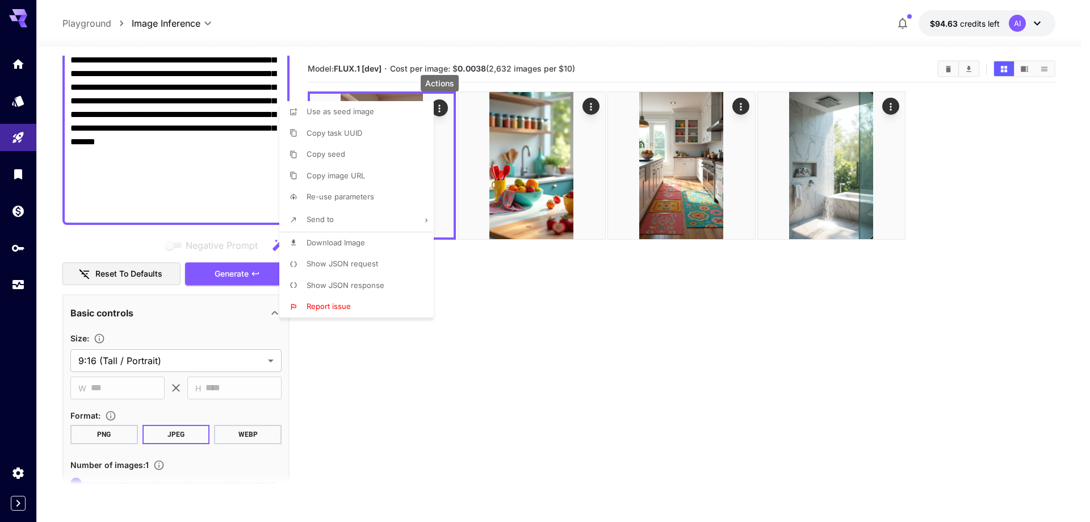
click at [328, 178] on span "Copy image URL" at bounding box center [336, 175] width 58 height 9
click at [152, 141] on div at bounding box center [545, 261] width 1090 height 522
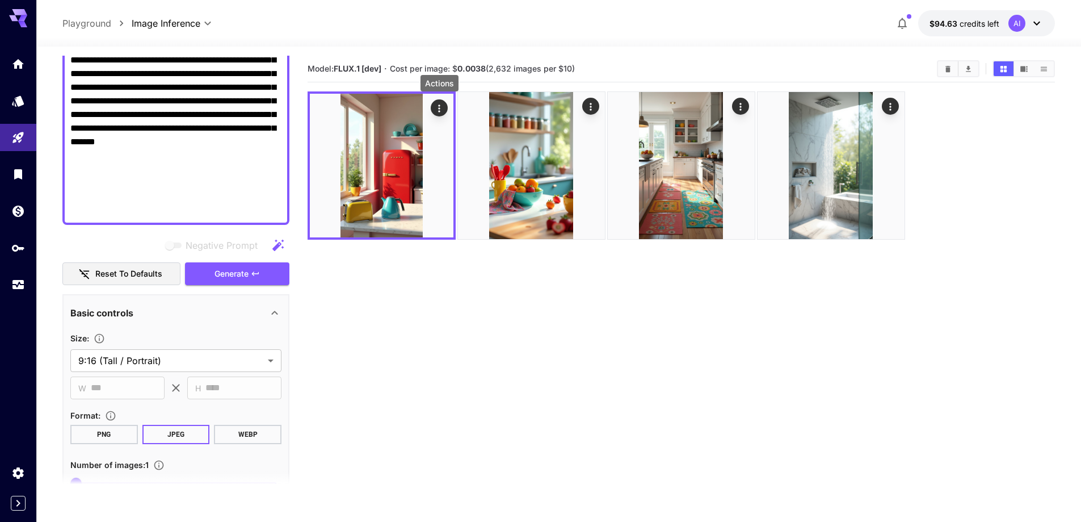
click at [163, 147] on textarea "Negative Prompt" at bounding box center [175, 19] width 211 height 395
paste textarea
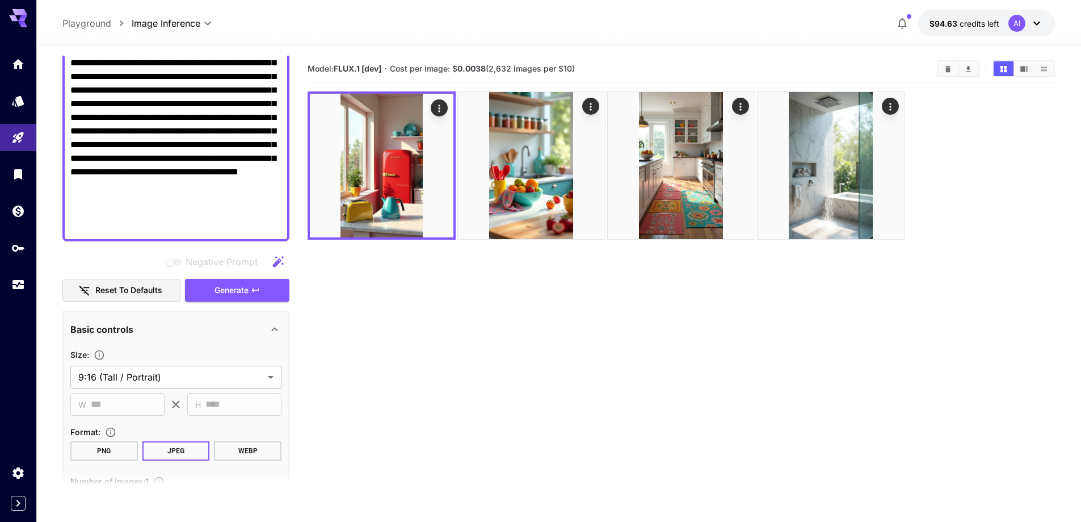
scroll to position [288, 0]
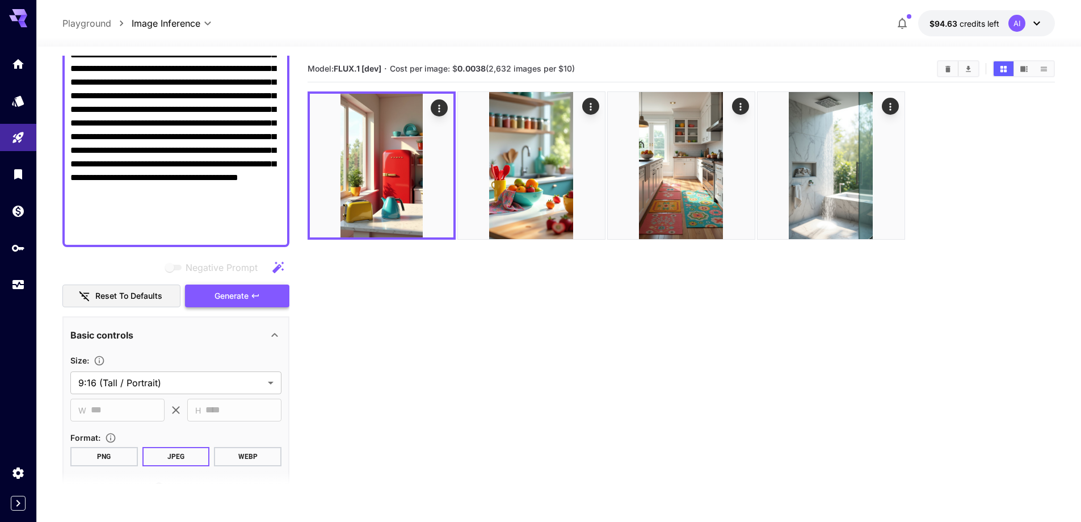
type textarea "**********"
click at [232, 296] on span "Generate" at bounding box center [232, 296] width 34 height 14
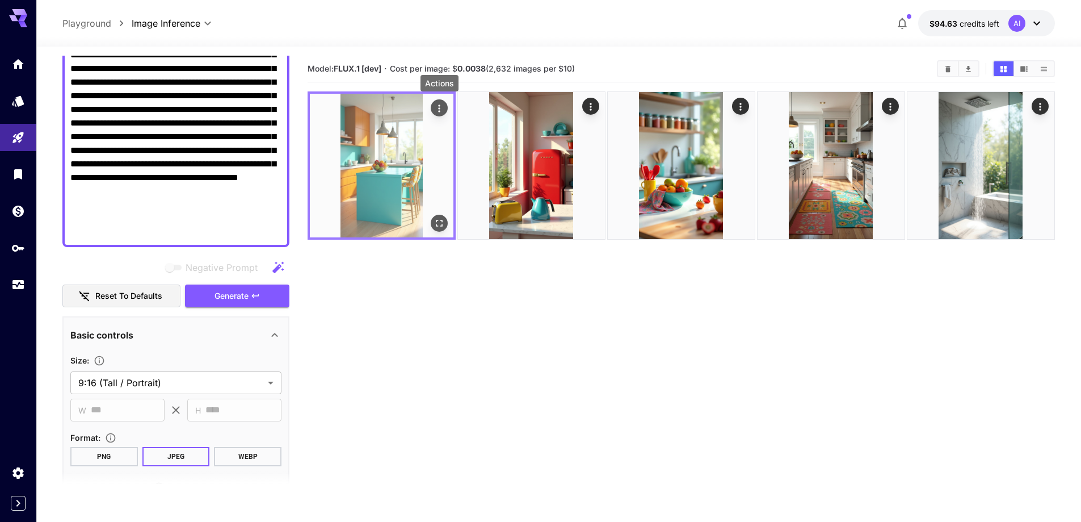
click at [440, 108] on icon "Actions" at bounding box center [439, 108] width 11 height 11
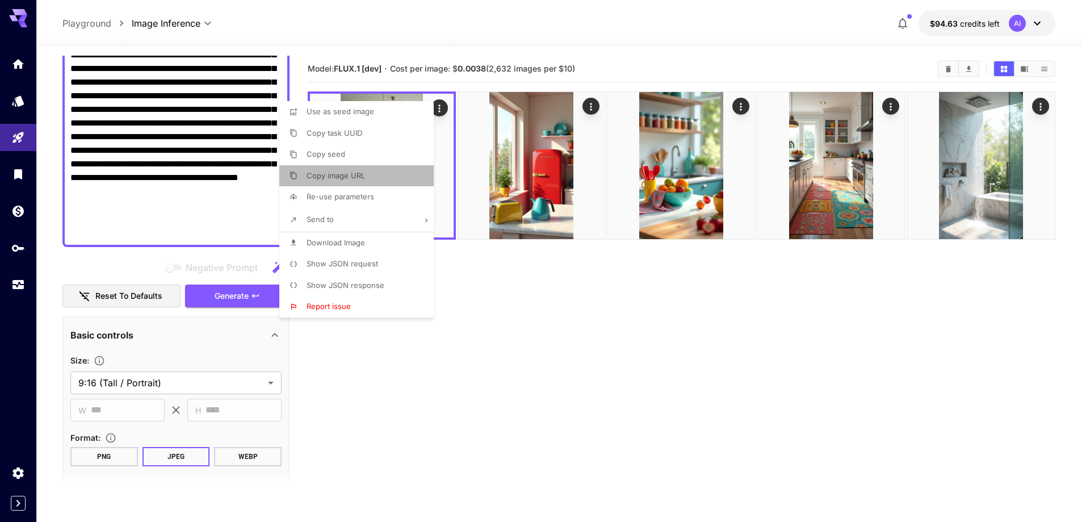
click at [342, 178] on span "Copy image URL" at bounding box center [336, 175] width 58 height 9
click at [52, 203] on div at bounding box center [545, 261] width 1090 height 522
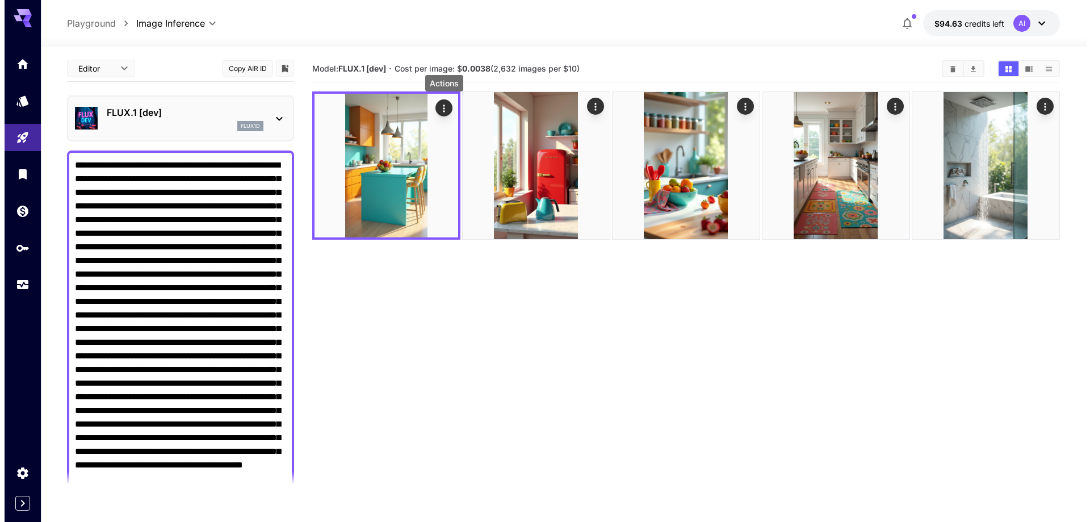
scroll to position [0, 0]
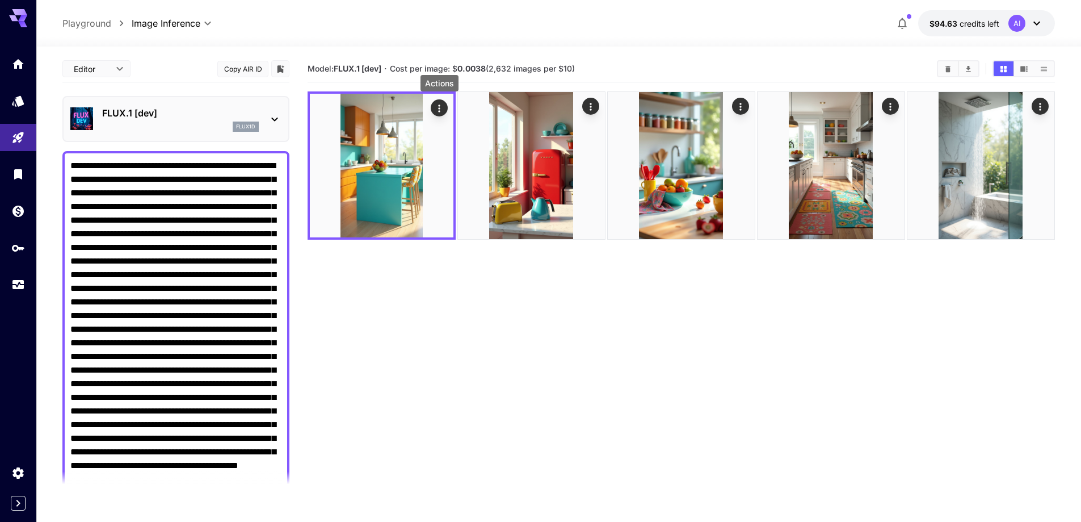
click at [156, 125] on div "flux1d" at bounding box center [180, 126] width 157 height 10
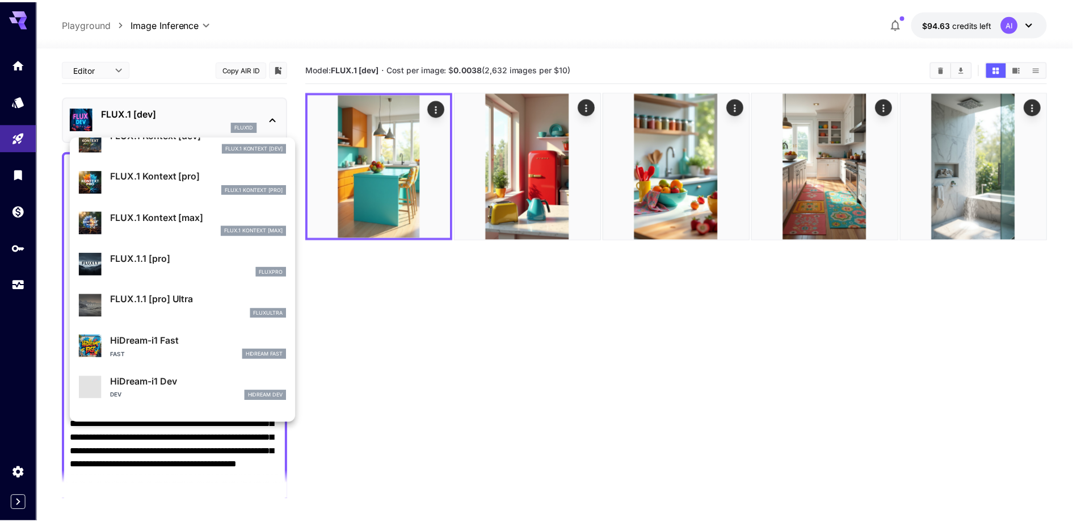
scroll to position [682, 0]
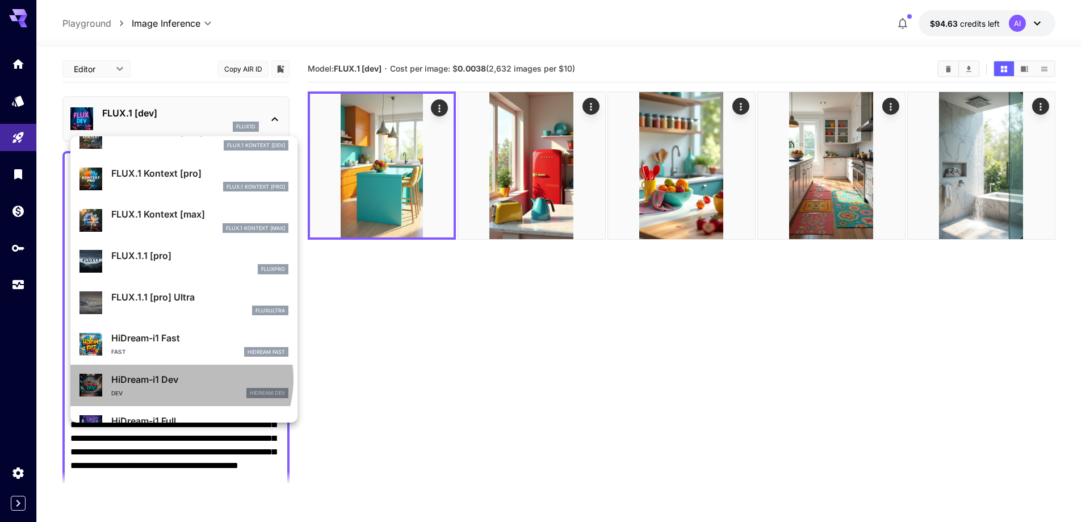
click at [180, 379] on p "HiDream-i1 Dev" at bounding box center [199, 379] width 177 height 14
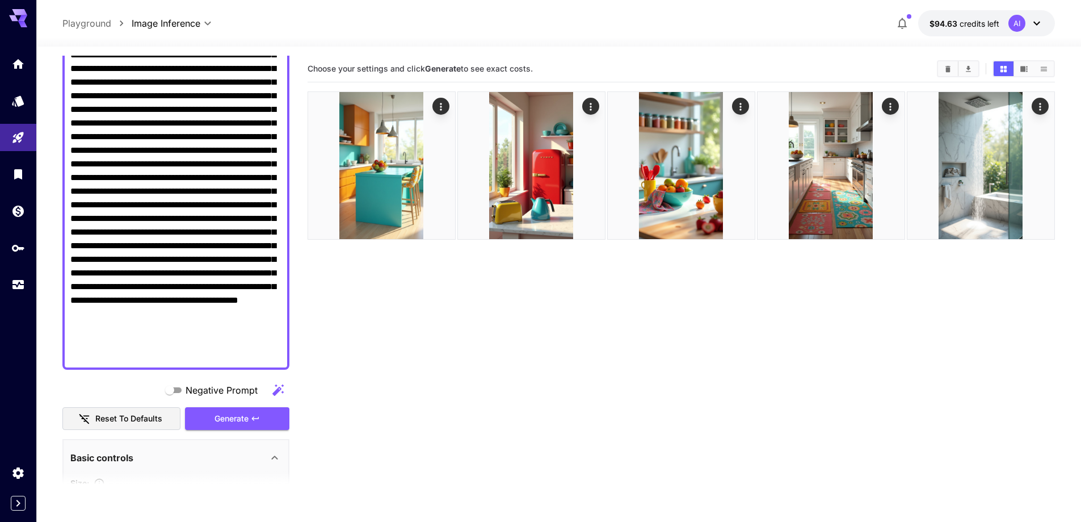
scroll to position [170, 0]
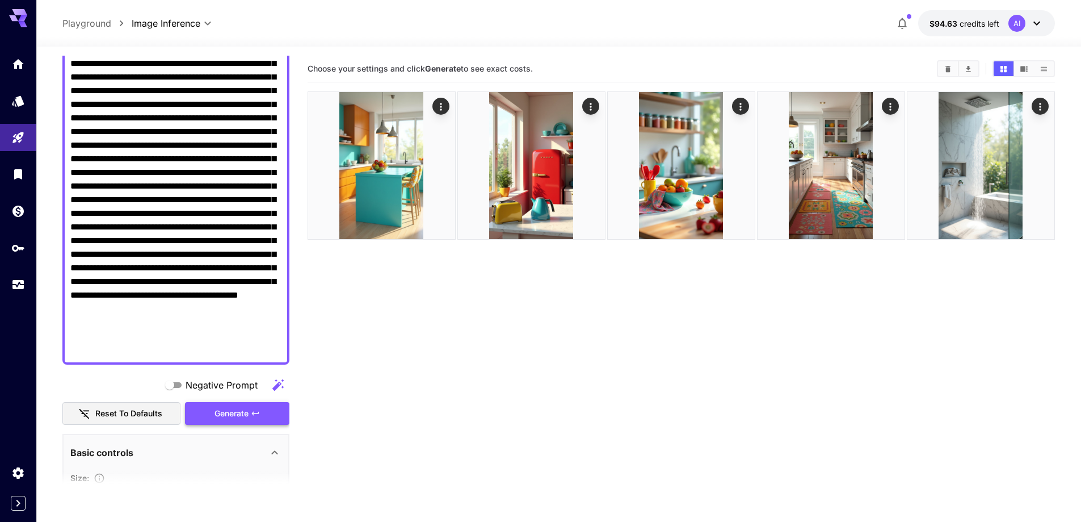
click at [240, 416] on span "Generate" at bounding box center [232, 413] width 34 height 14
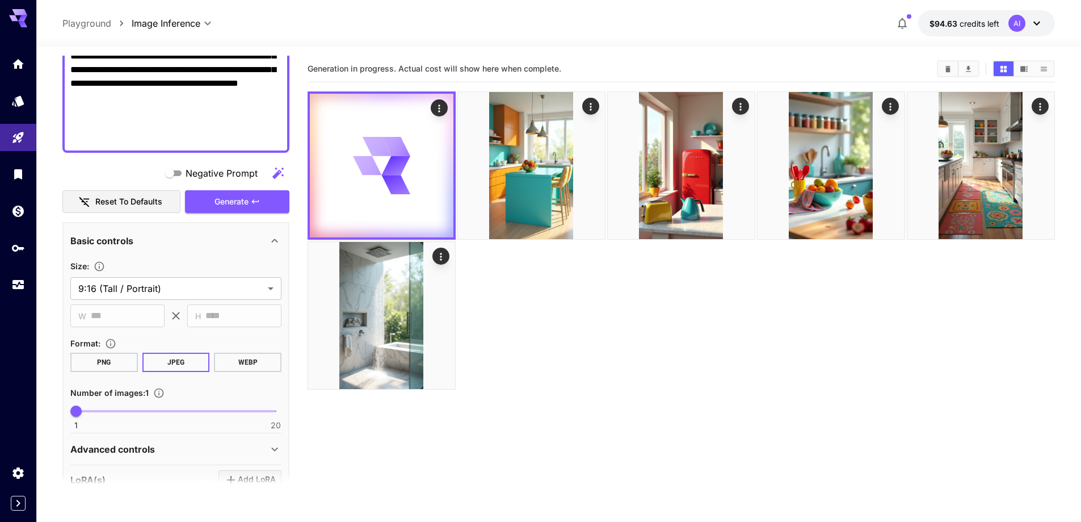
scroll to position [397, 0]
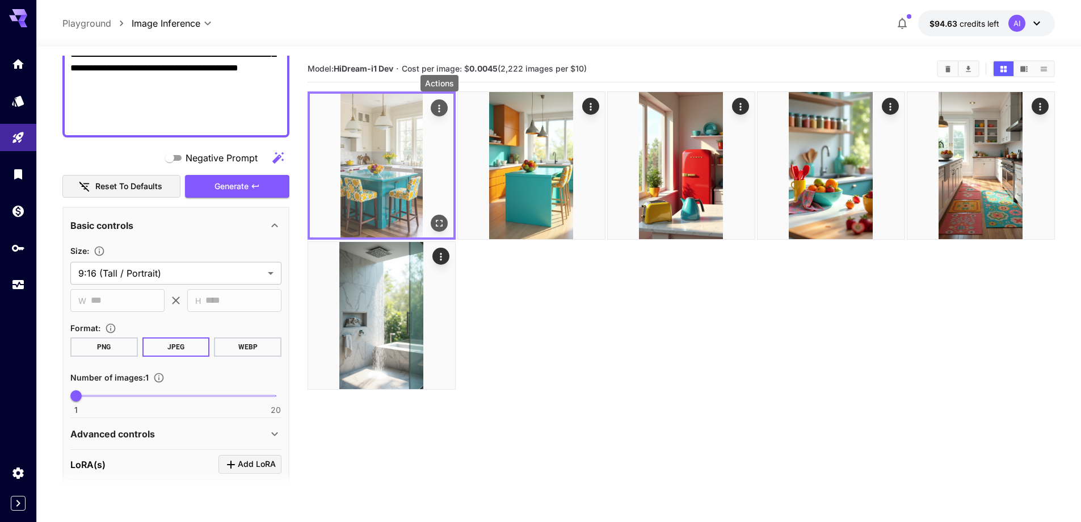
click at [441, 109] on icon "Actions" at bounding box center [439, 108] width 11 height 11
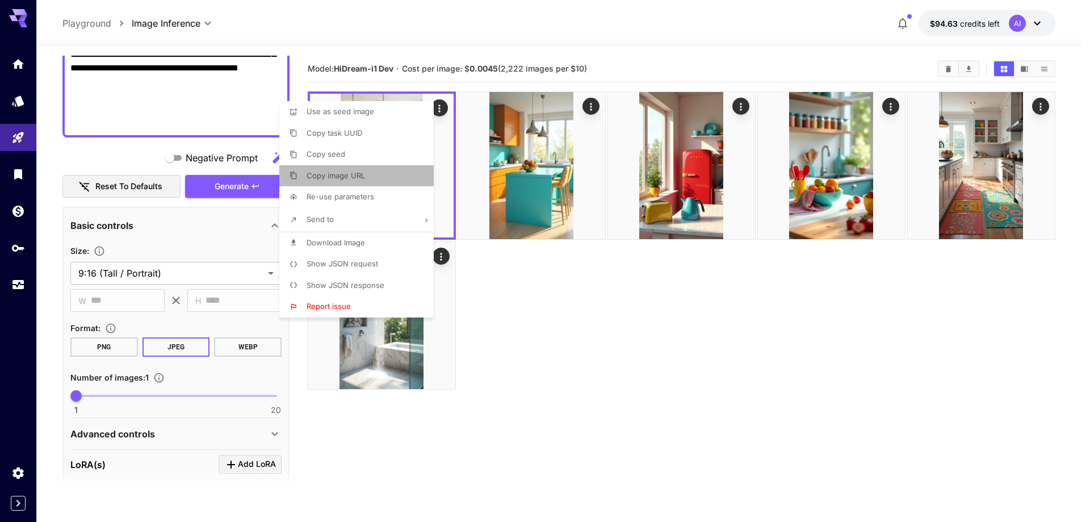
click at [346, 182] on li "Copy image URL" at bounding box center [359, 176] width 161 height 22
click at [59, 157] on div at bounding box center [545, 261] width 1090 height 522
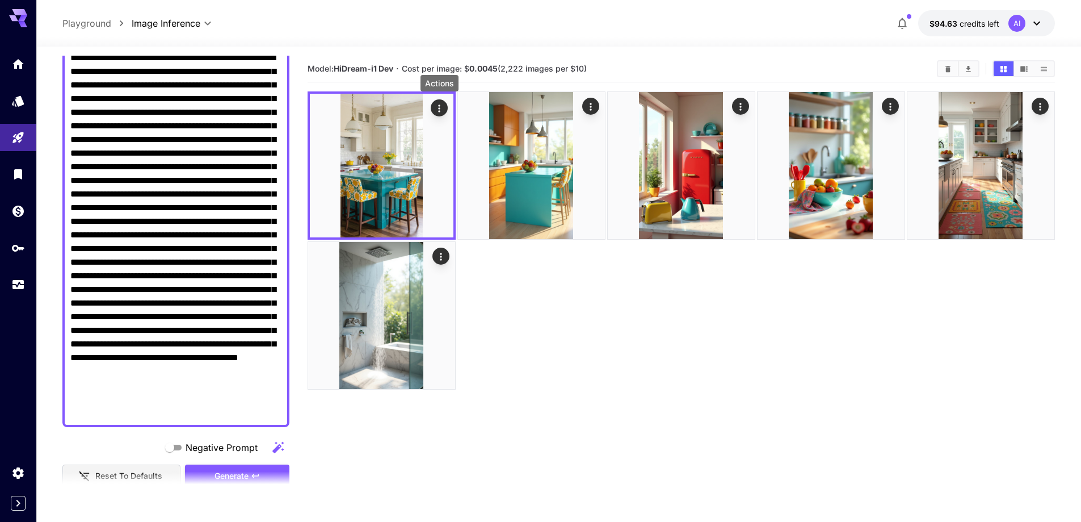
scroll to position [0, 0]
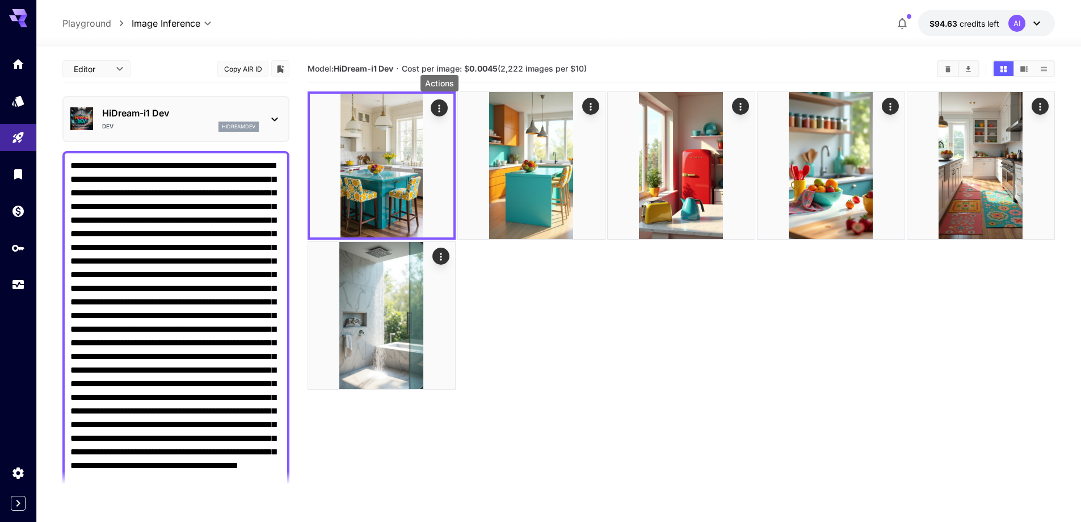
click at [152, 121] on div "Dev hidreamdev" at bounding box center [180, 126] width 157 height 10
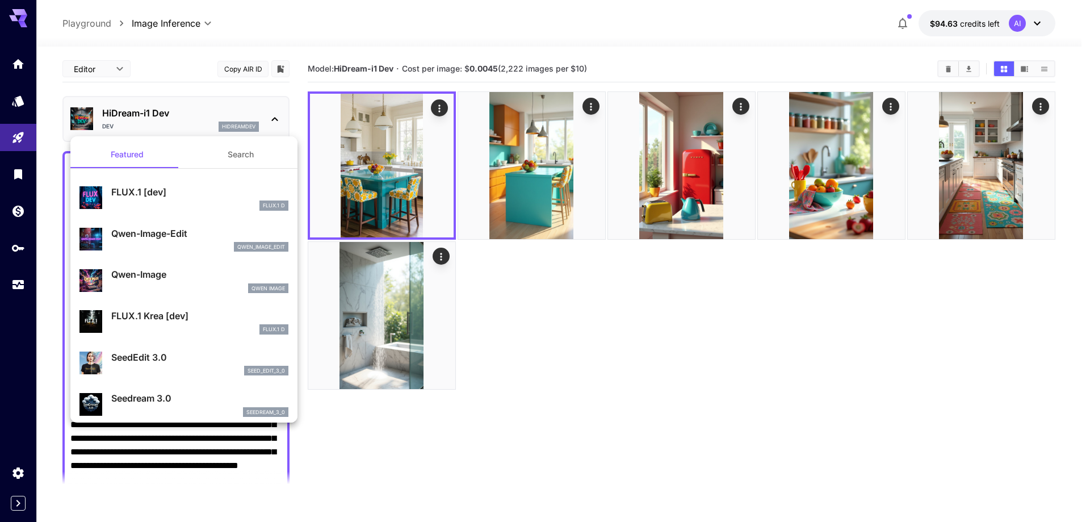
click at [178, 325] on div "FLUX.1 D" at bounding box center [199, 329] width 177 height 10
type input "***"
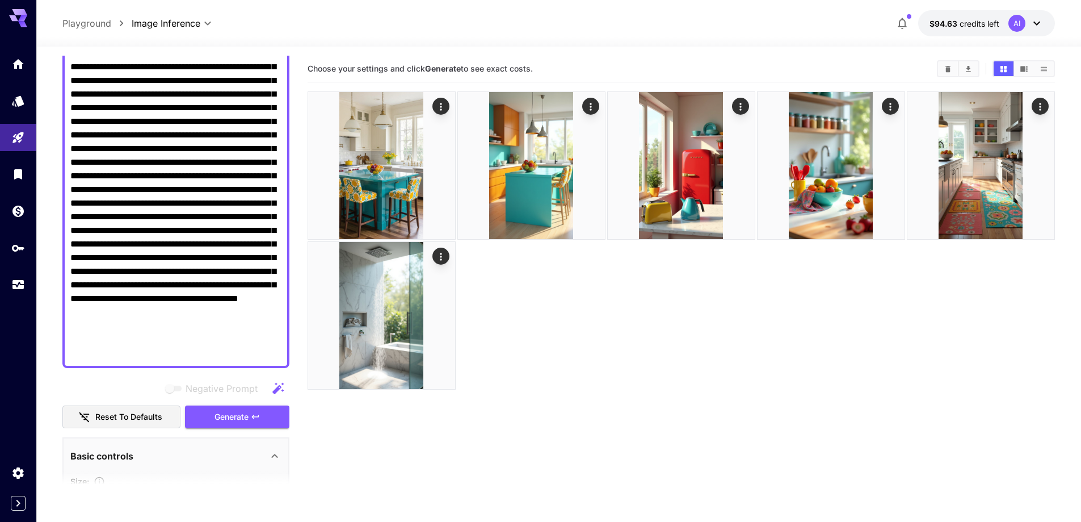
scroll to position [170, 0]
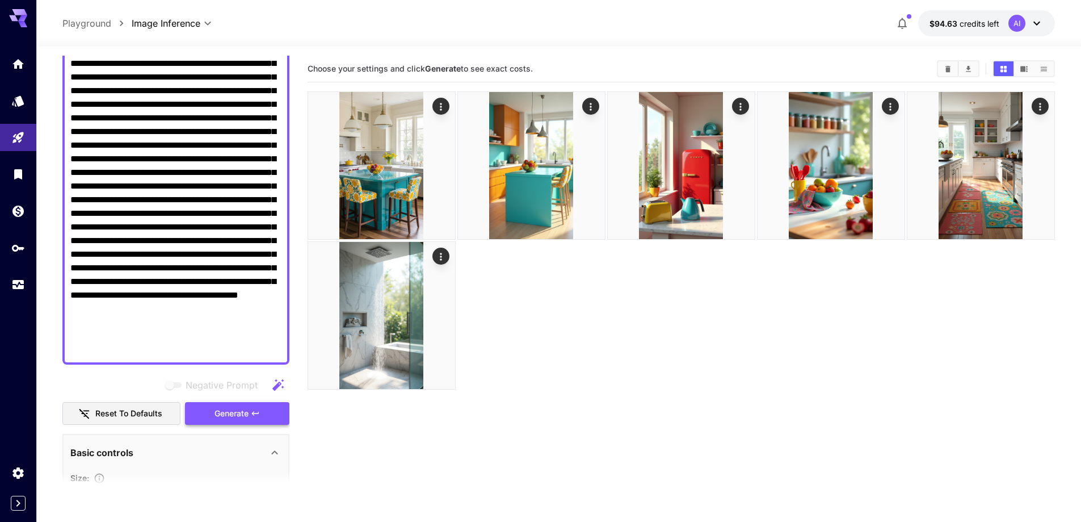
click at [220, 416] on span "Generate" at bounding box center [232, 413] width 34 height 14
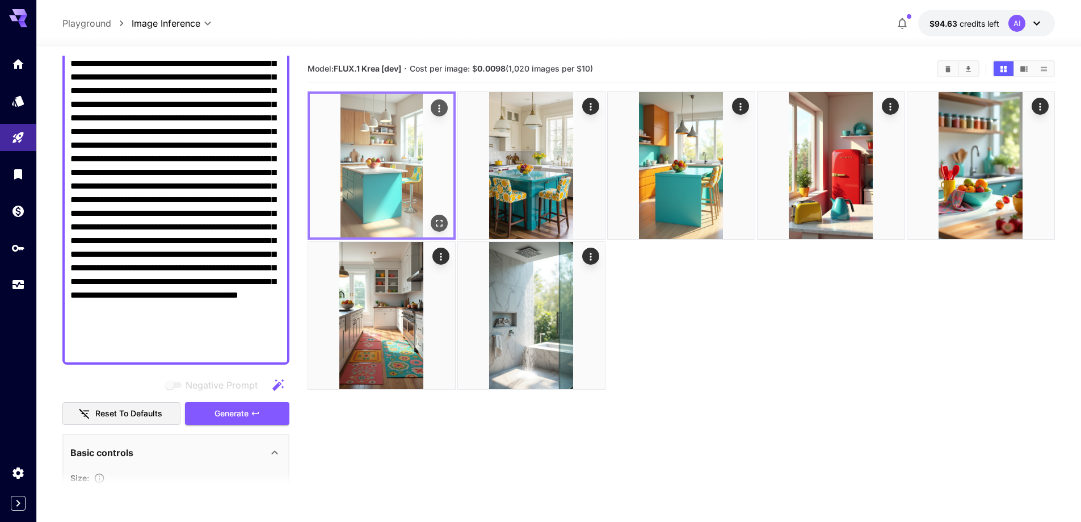
click at [443, 107] on icon "Actions" at bounding box center [439, 108] width 11 height 11
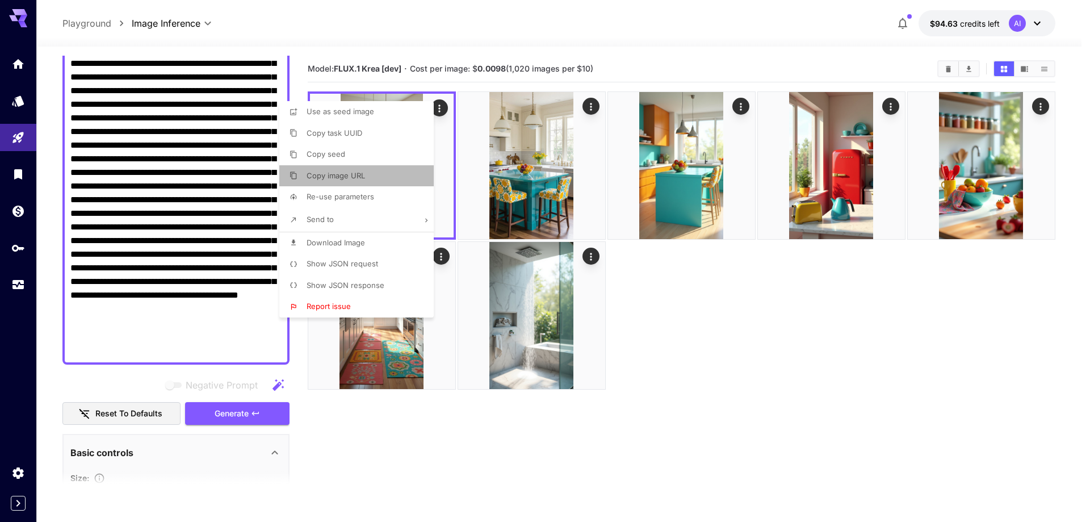
click at [352, 178] on span "Copy image URL" at bounding box center [336, 175] width 58 height 9
click at [438, 472] on div at bounding box center [545, 261] width 1090 height 522
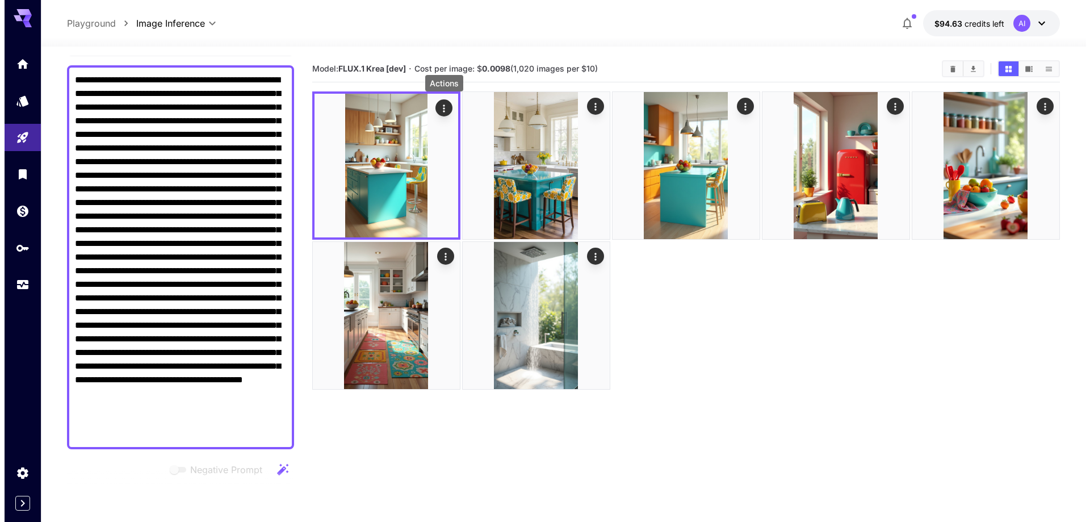
scroll to position [0, 0]
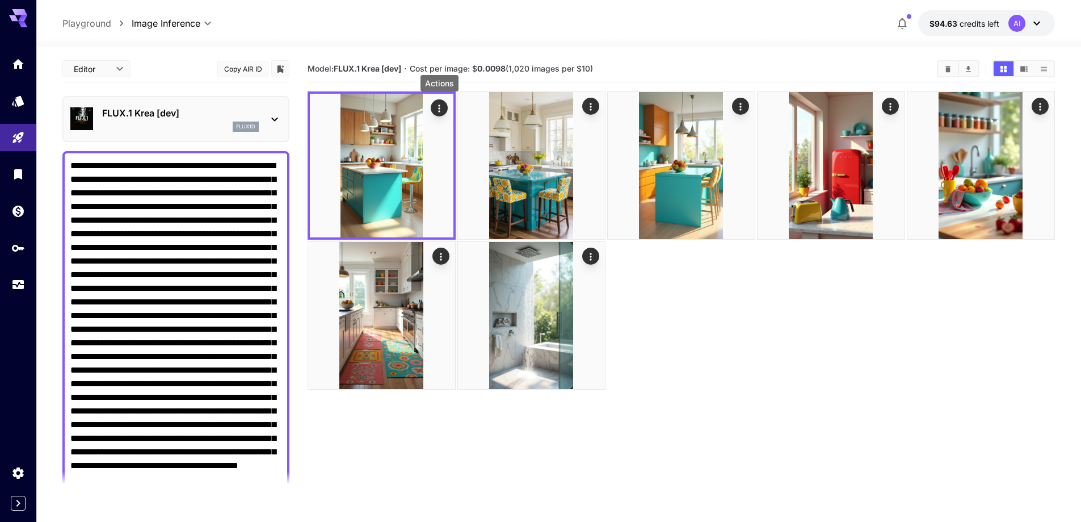
click at [148, 116] on p "FLUX.1 Krea [dev]" at bounding box center [180, 113] width 157 height 14
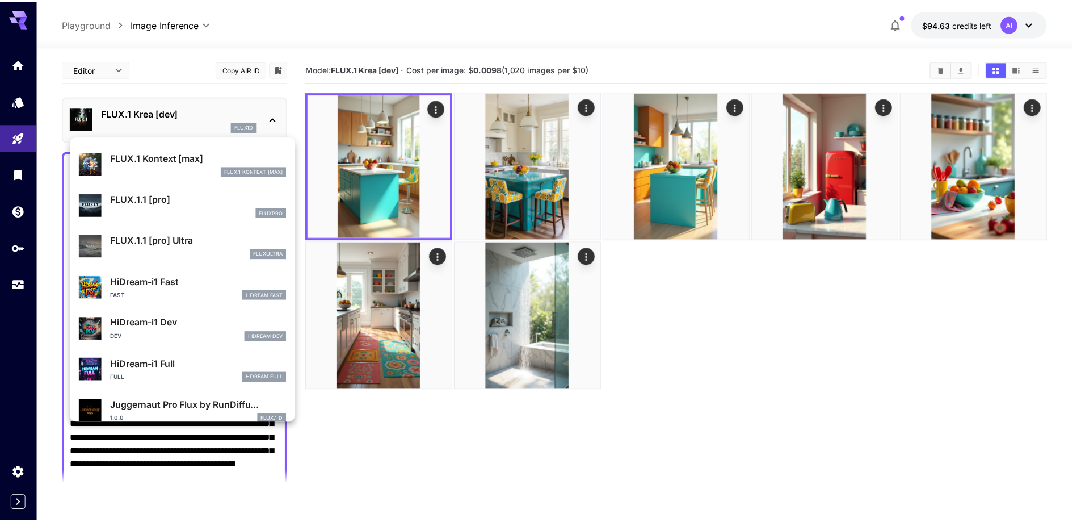
scroll to position [794, 0]
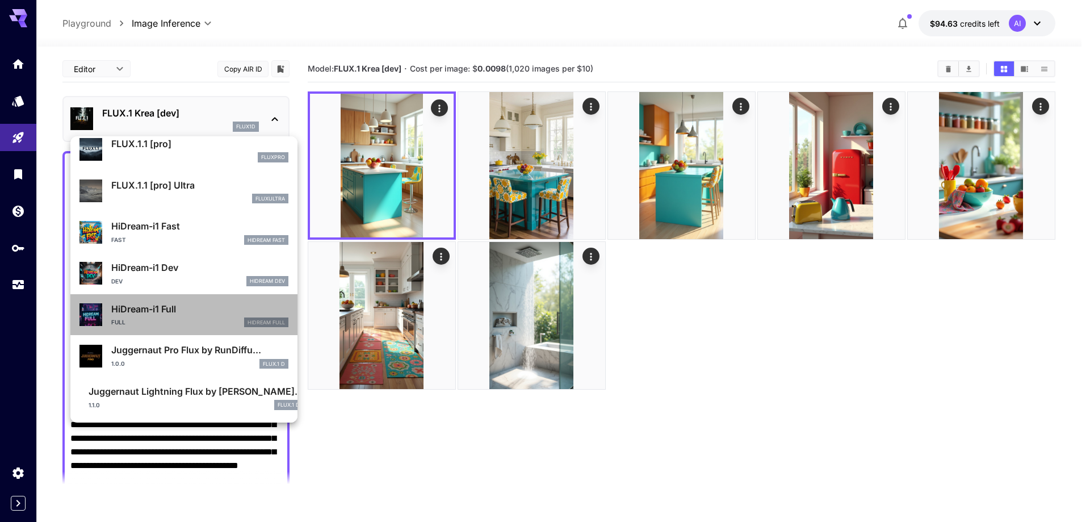
click at [188, 314] on p "HiDream-i1 Full" at bounding box center [199, 309] width 177 height 14
type input "**"
type input "***"
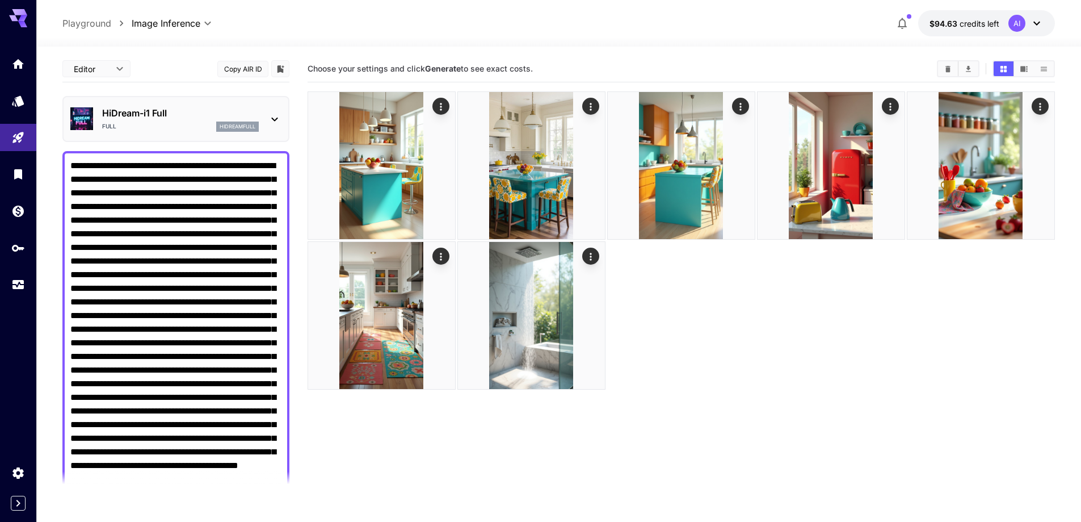
click at [275, 121] on icon at bounding box center [275, 119] width 14 height 14
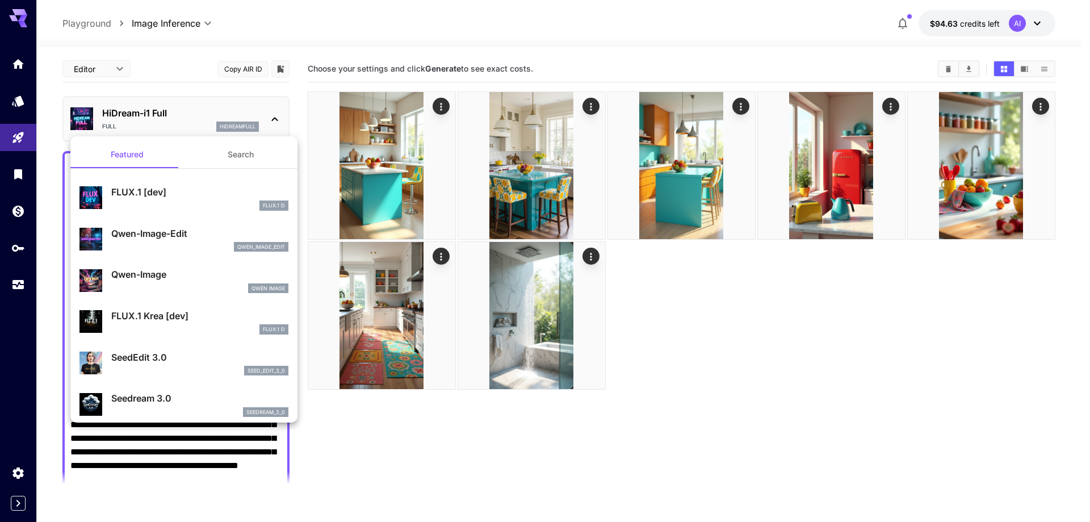
click at [275, 121] on div at bounding box center [545, 261] width 1090 height 522
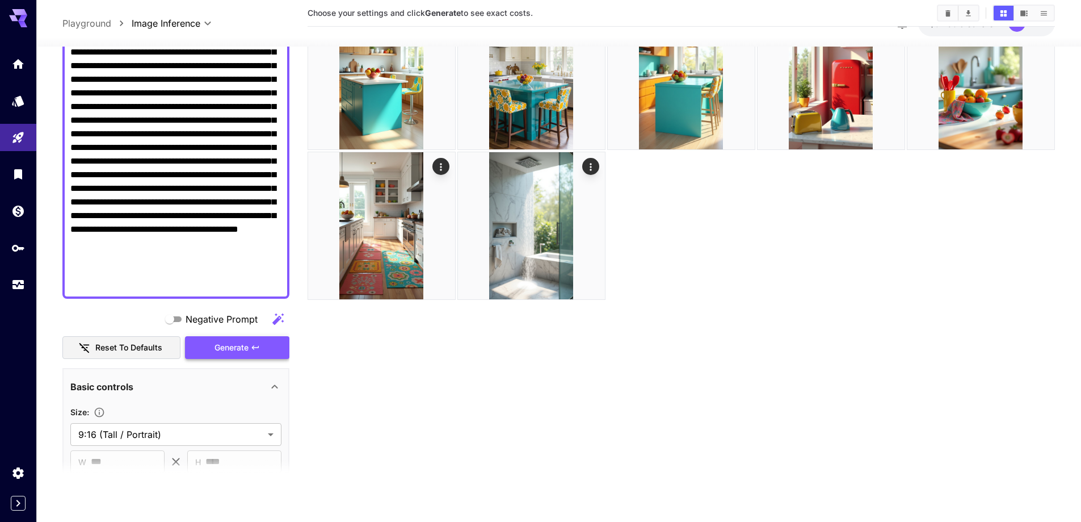
scroll to position [227, 0]
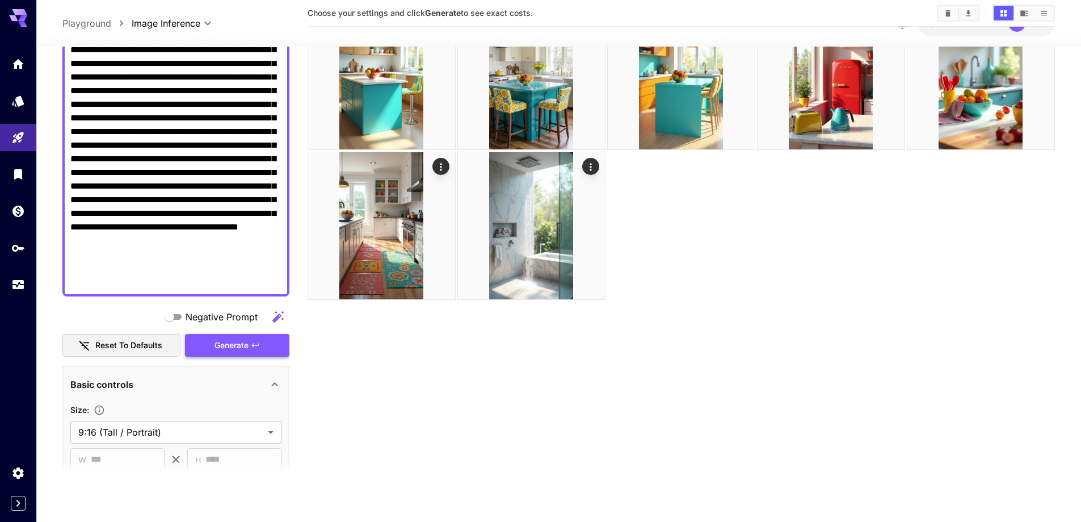
click at [242, 347] on span "Generate" at bounding box center [232, 345] width 34 height 14
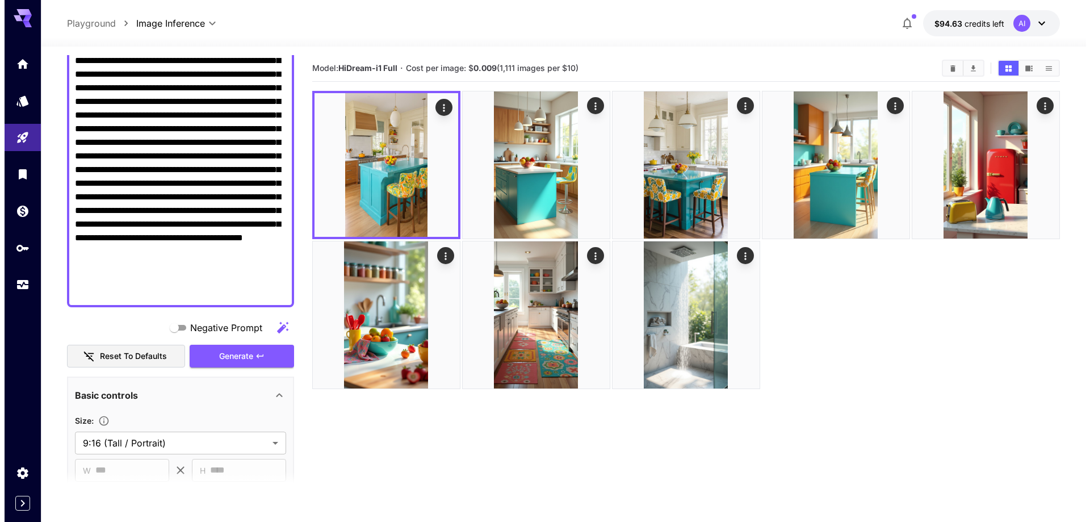
scroll to position [0, 0]
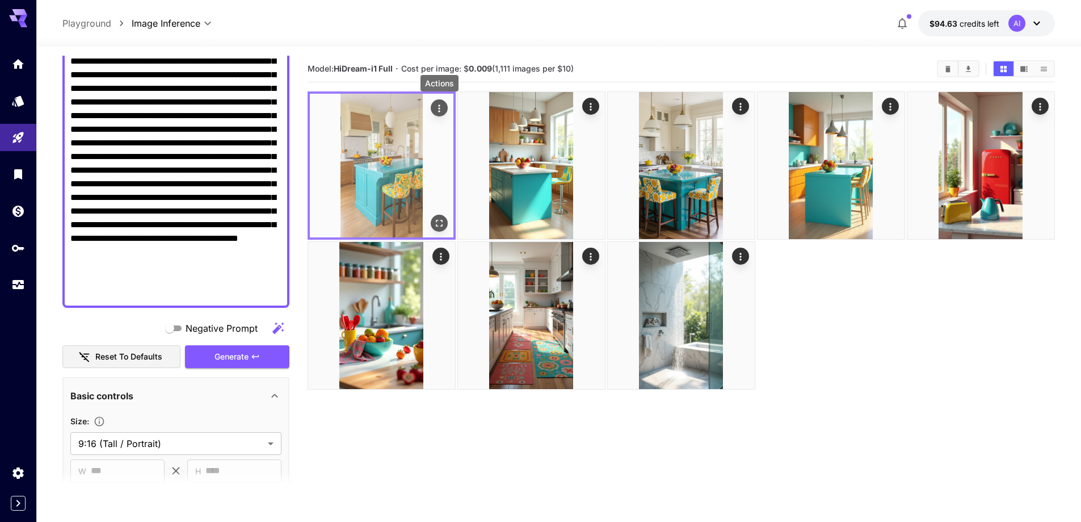
click at [439, 106] on icon "Actions" at bounding box center [439, 107] width 2 height 7
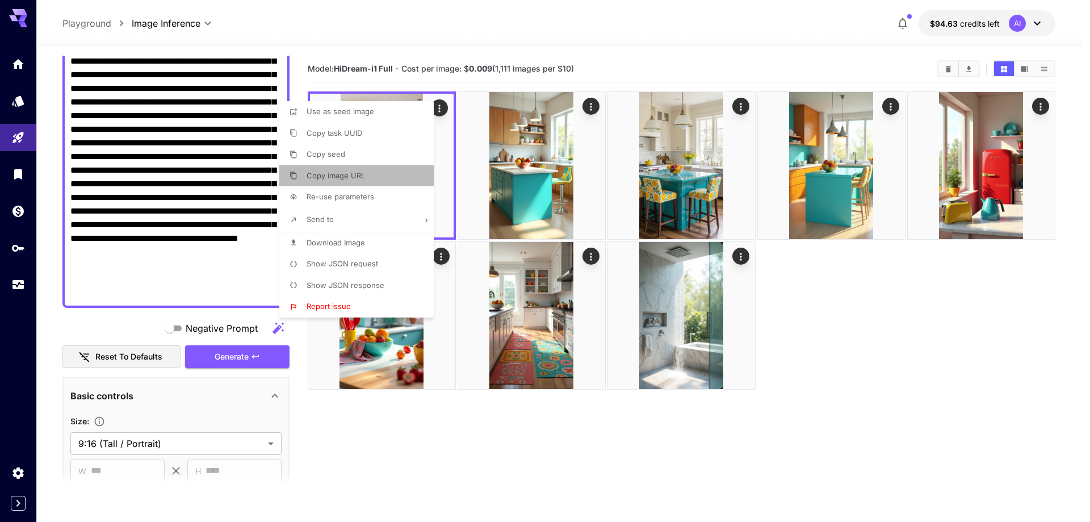
click at [350, 176] on span "Copy image URL" at bounding box center [336, 175] width 58 height 9
click at [468, 520] on div at bounding box center [545, 261] width 1090 height 522
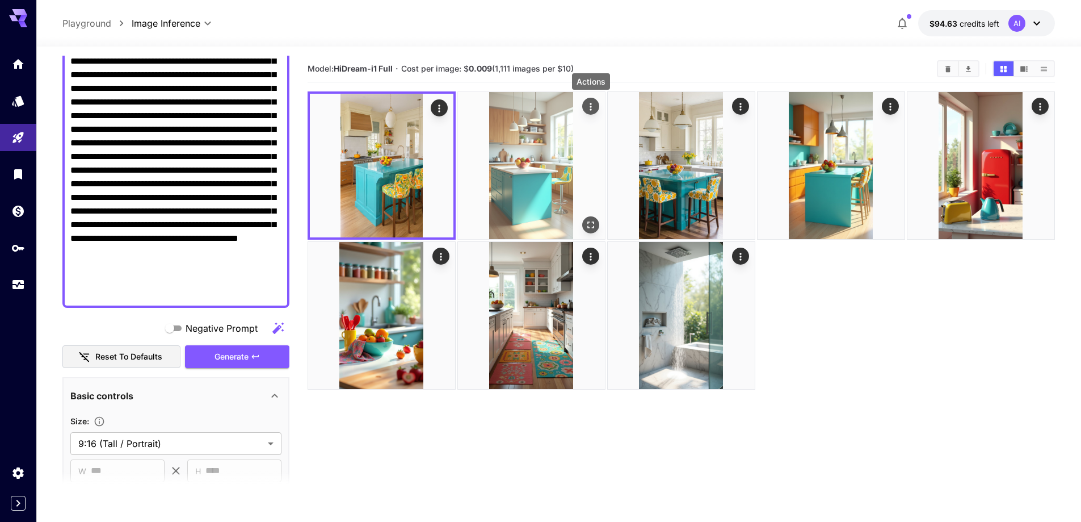
click at [593, 104] on icon "Actions" at bounding box center [590, 106] width 11 height 11
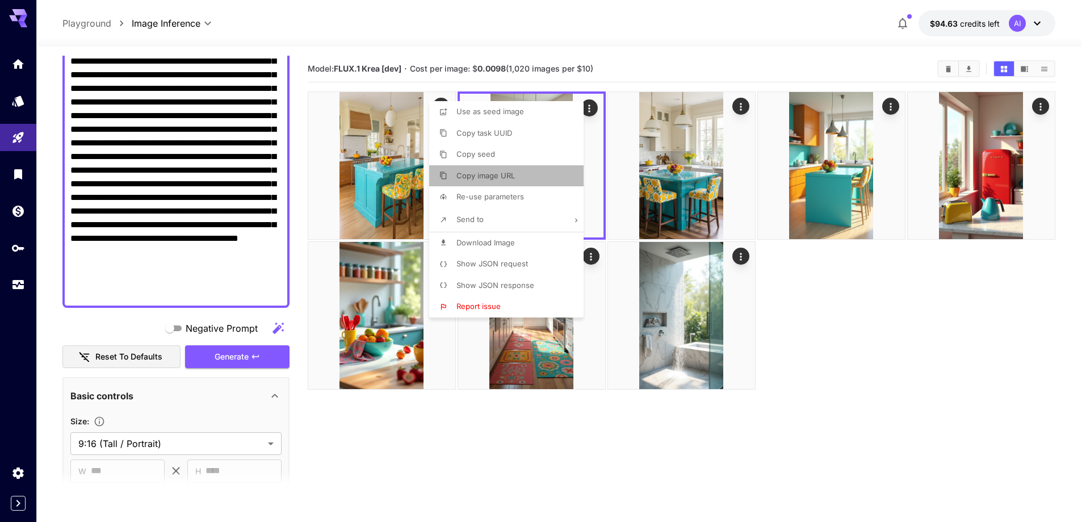
click at [497, 178] on span "Copy image URL" at bounding box center [485, 175] width 58 height 9
click at [904, 324] on div at bounding box center [545, 261] width 1090 height 522
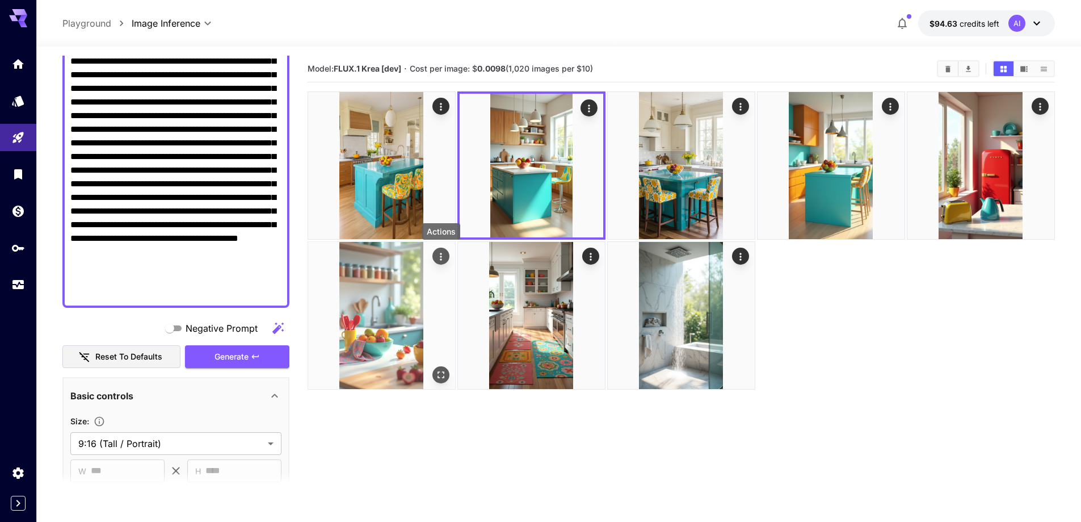
click at [443, 256] on icon "Actions" at bounding box center [440, 256] width 11 height 11
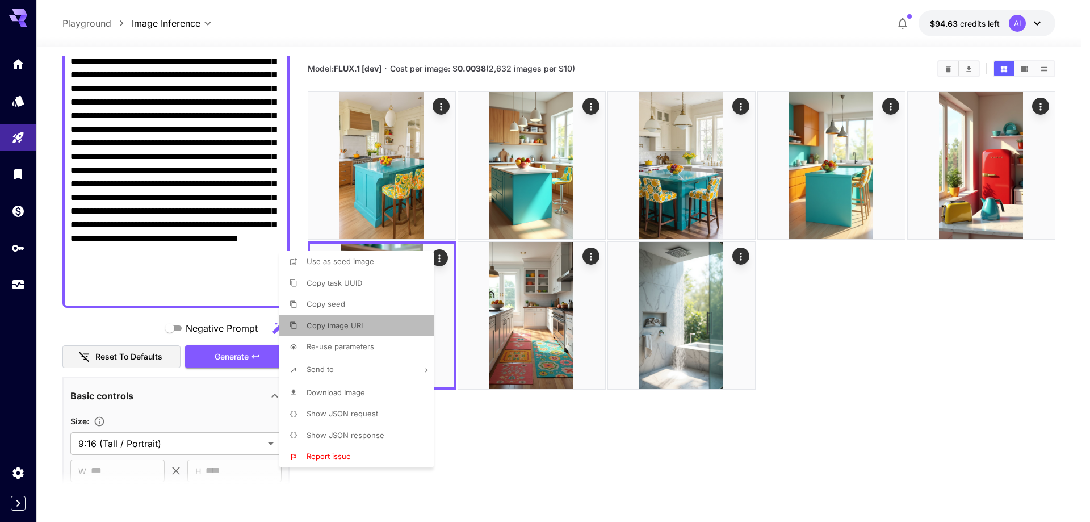
click at [351, 329] on span "Copy image URL" at bounding box center [336, 325] width 58 height 9
click at [594, 470] on div at bounding box center [545, 261] width 1090 height 522
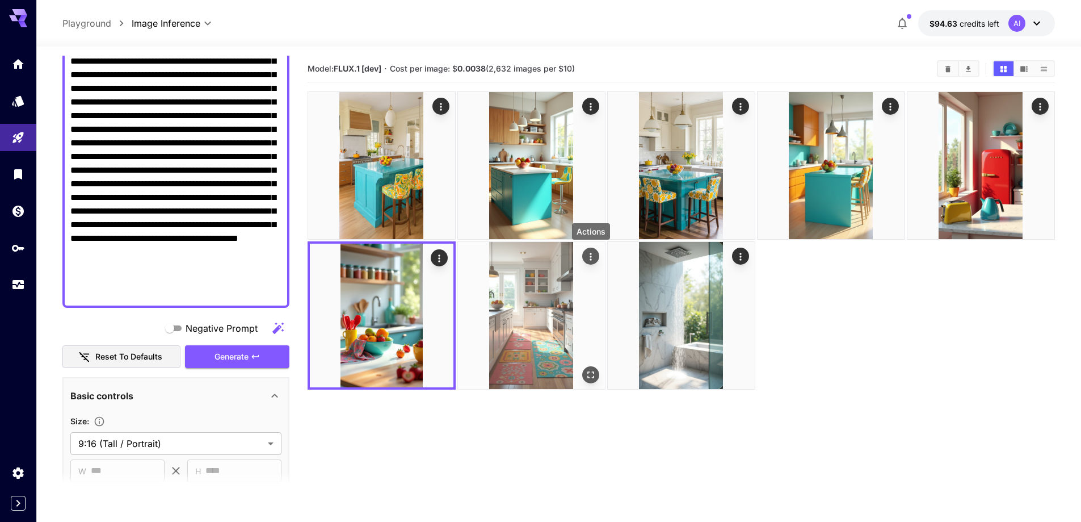
click at [591, 255] on icon "Actions" at bounding box center [590, 256] width 11 height 11
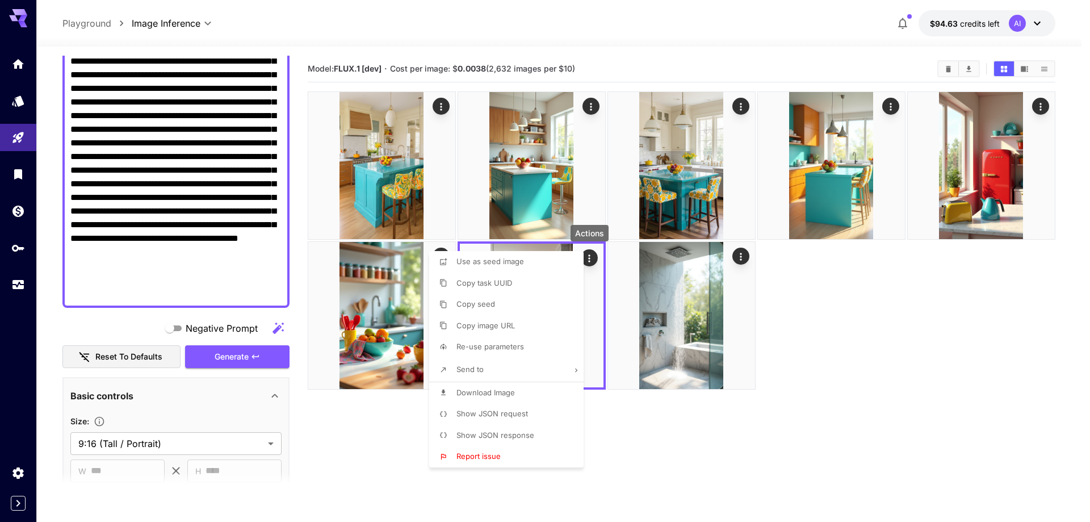
click at [502, 326] on span "Copy image URL" at bounding box center [485, 325] width 58 height 9
click at [864, 319] on div at bounding box center [545, 261] width 1090 height 522
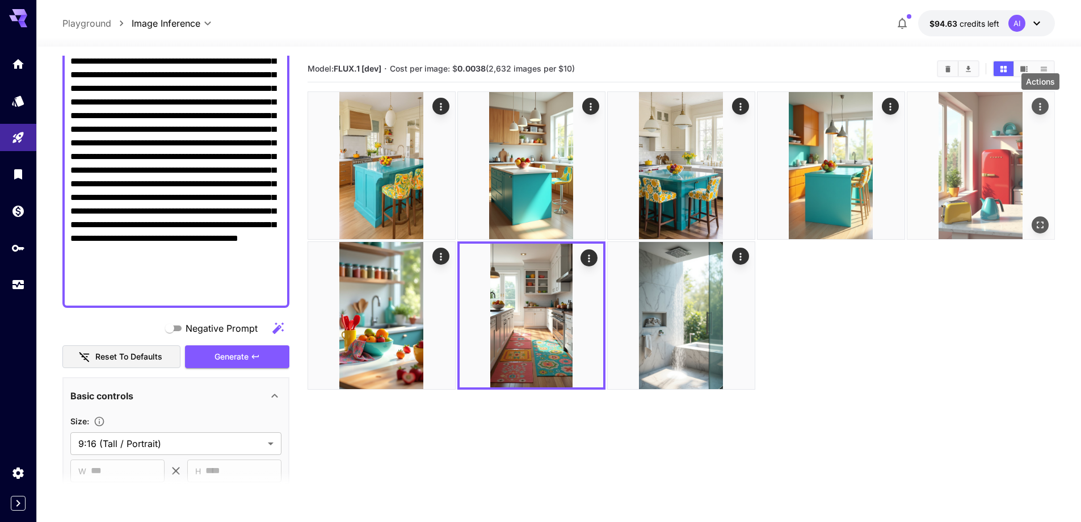
click at [1042, 105] on icon "Actions" at bounding box center [1040, 106] width 11 height 11
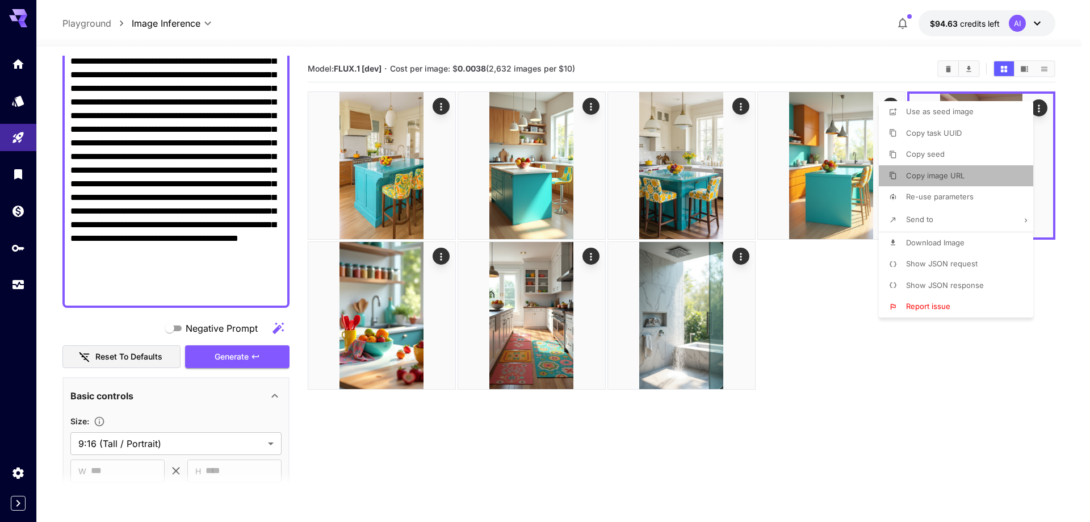
click at [947, 178] on span "Copy image URL" at bounding box center [935, 175] width 58 height 9
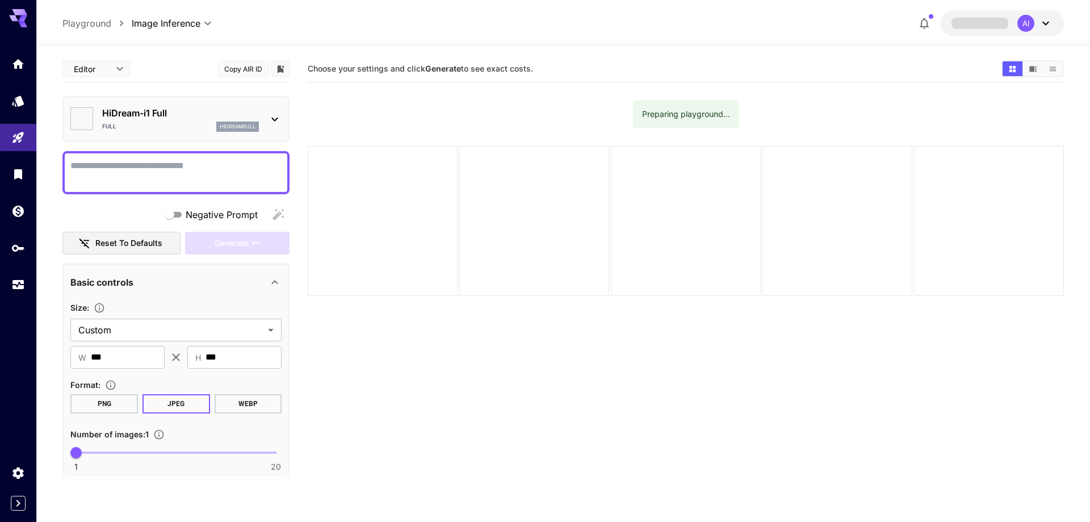
type input "*******"
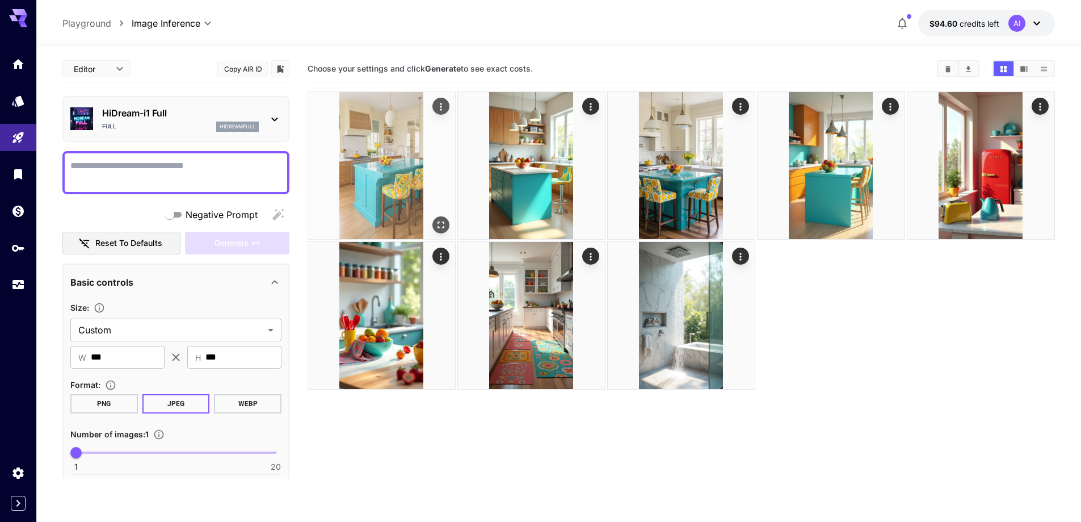
click at [397, 191] on img at bounding box center [381, 165] width 147 height 147
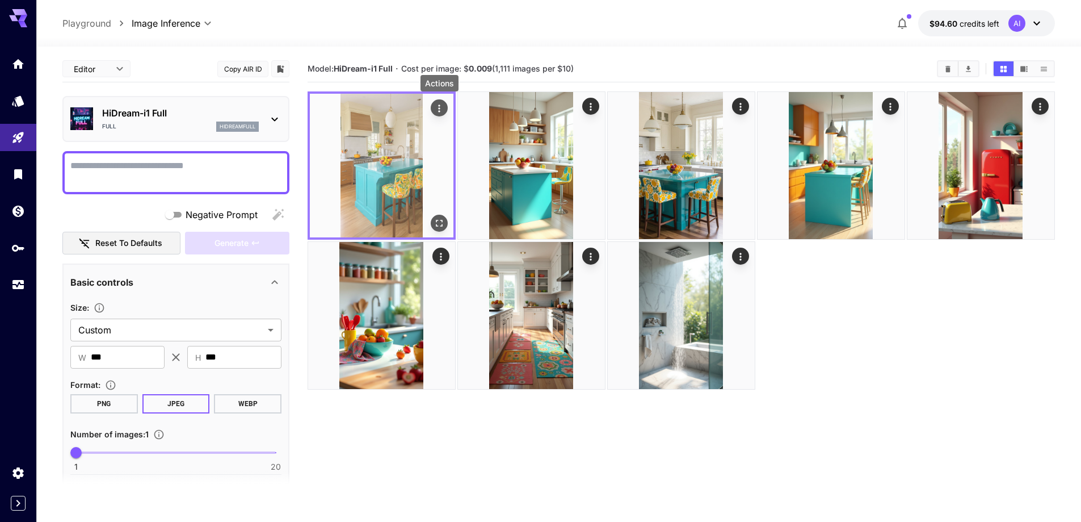
click at [437, 108] on icon "Actions" at bounding box center [439, 108] width 11 height 11
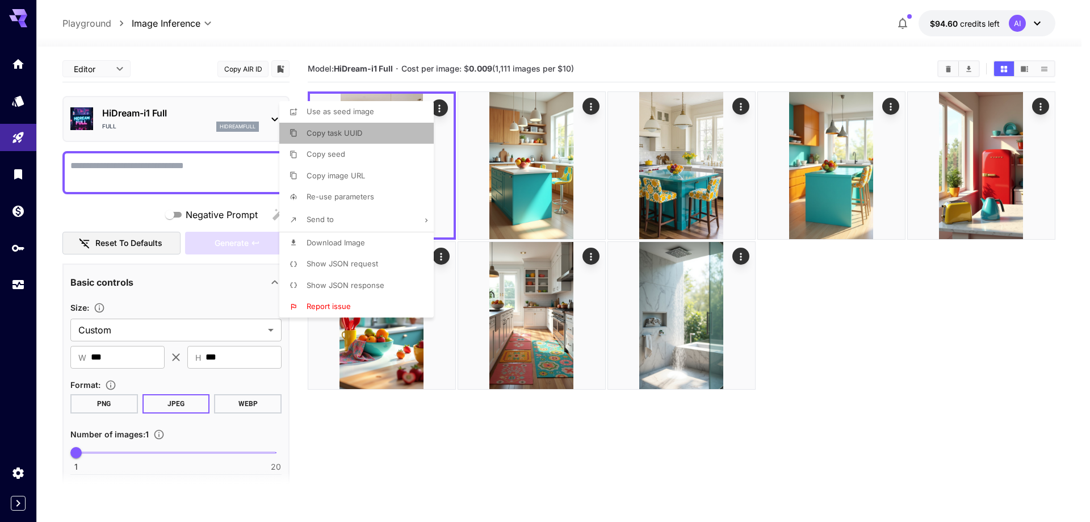
click at [381, 134] on li "Copy task UUID" at bounding box center [359, 134] width 161 height 22
click at [855, 417] on div at bounding box center [545, 261] width 1090 height 522
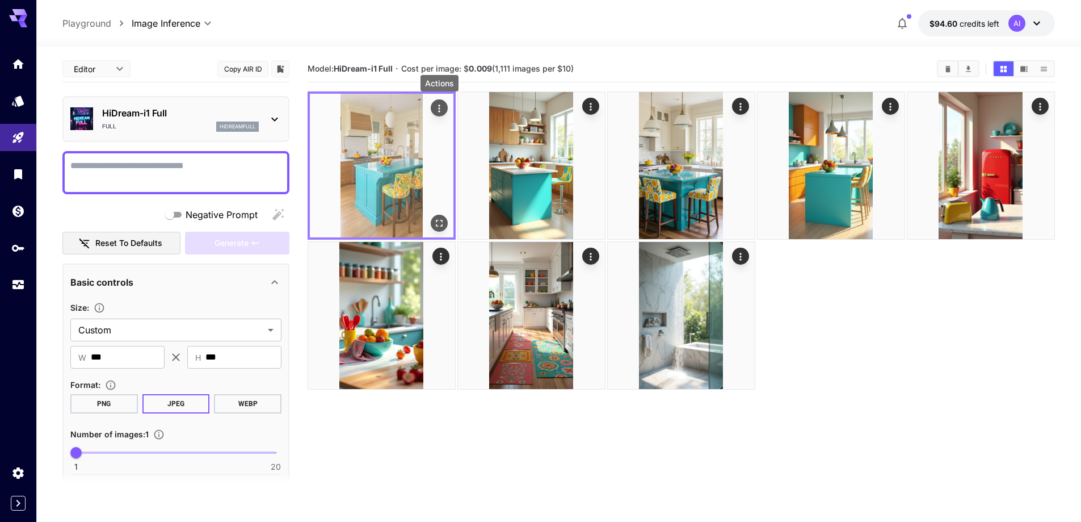
click at [438, 103] on icon "Actions" at bounding box center [439, 108] width 11 height 11
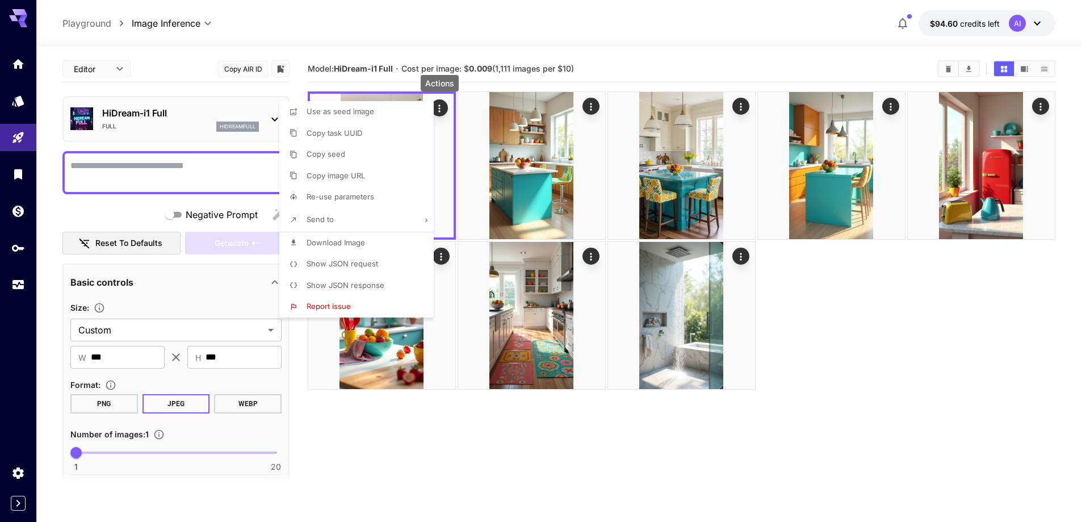
click at [1043, 68] on div at bounding box center [545, 261] width 1090 height 522
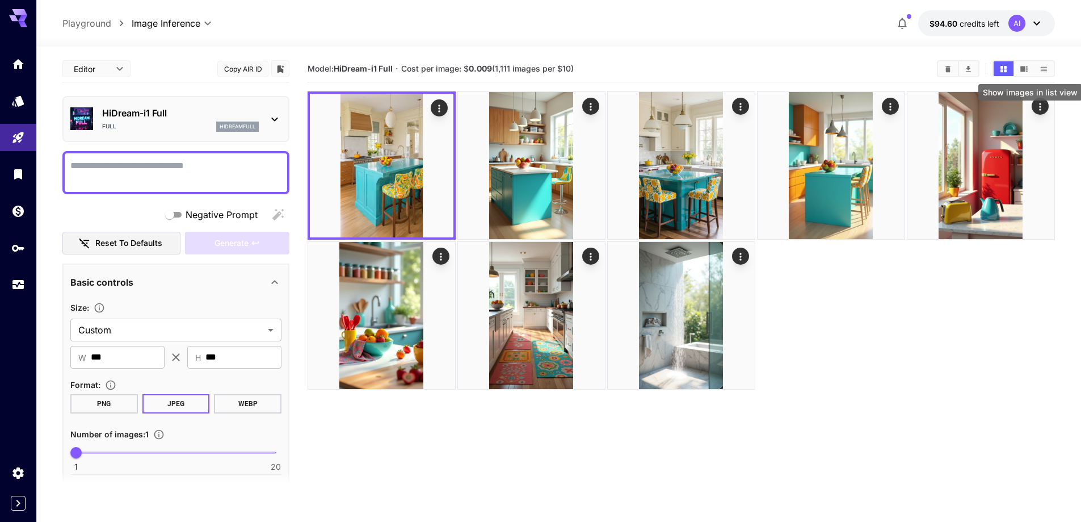
click at [1043, 69] on icon "Show images in list view" at bounding box center [1044, 68] width 6 height 5
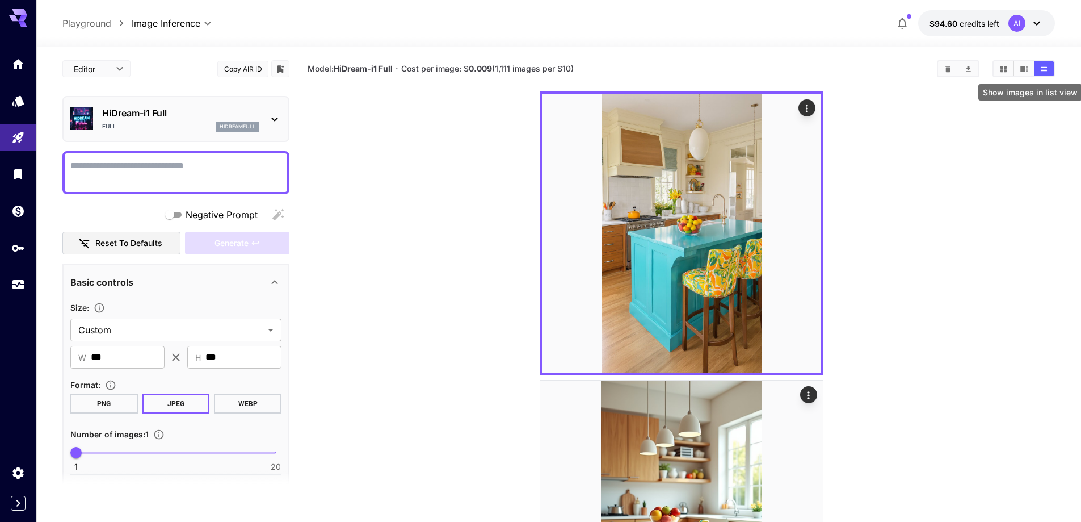
click at [1043, 69] on icon "Show images in list view" at bounding box center [1044, 68] width 6 height 5
click at [1005, 70] on icon "Show images in grid view" at bounding box center [1004, 68] width 6 height 6
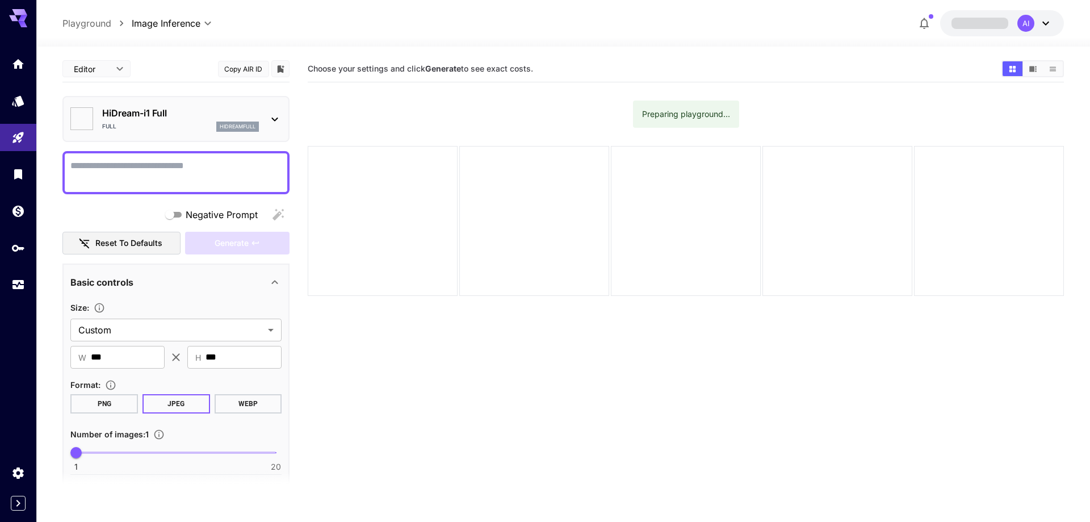
type input "*******"
